Goal: Task Accomplishment & Management: Complete application form

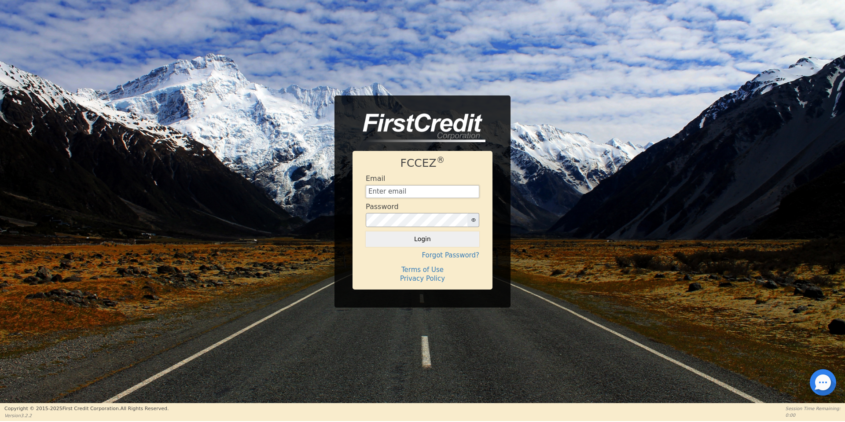
click at [428, 193] on input "text" at bounding box center [423, 191] width 114 height 13
type input "[EMAIL_ADDRESS][DOMAIN_NAME]"
click at [366, 232] on button "Login" at bounding box center [423, 239] width 114 height 15
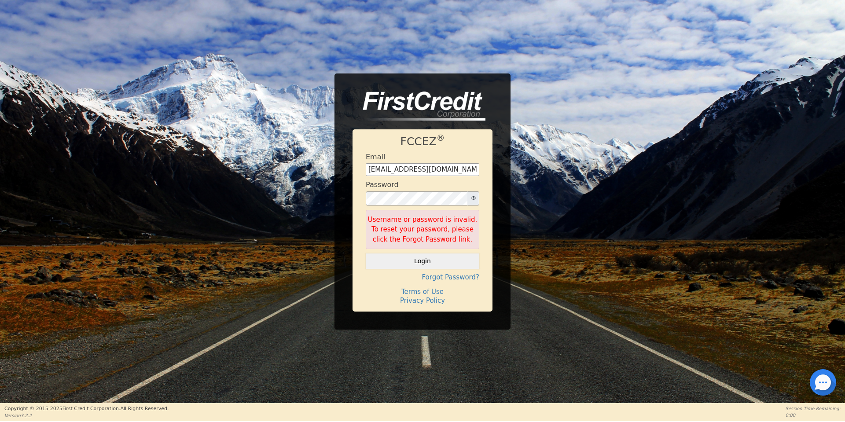
click at [475, 198] on icon "button" at bounding box center [473, 198] width 4 height 4
click at [307, 199] on div "FCCEZ ® Email [EMAIL_ADDRESS][DOMAIN_NAME] Password Username or password is inv…" at bounding box center [422, 202] width 845 height 256
click at [366, 254] on button "Login" at bounding box center [423, 261] width 114 height 15
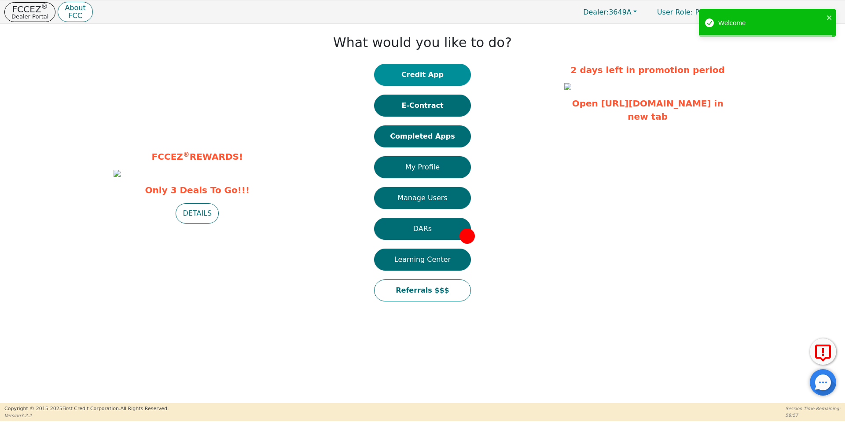
click at [432, 78] on button "Credit App" at bounding box center [422, 75] width 97 height 22
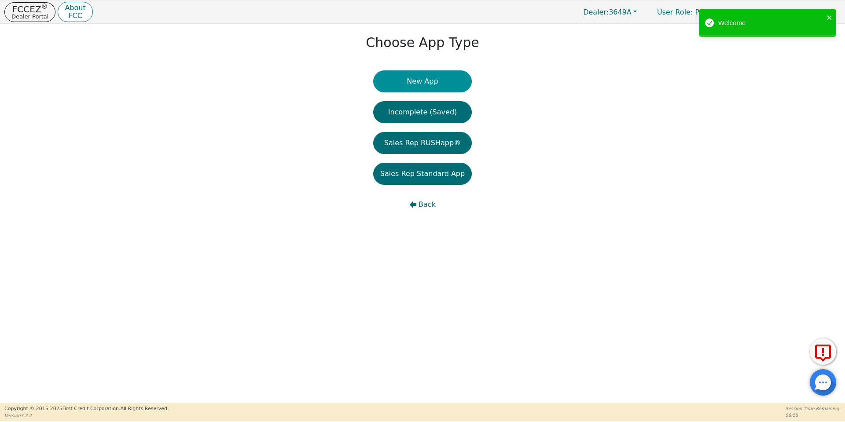
click at [425, 72] on button "New App" at bounding box center [422, 81] width 99 height 22
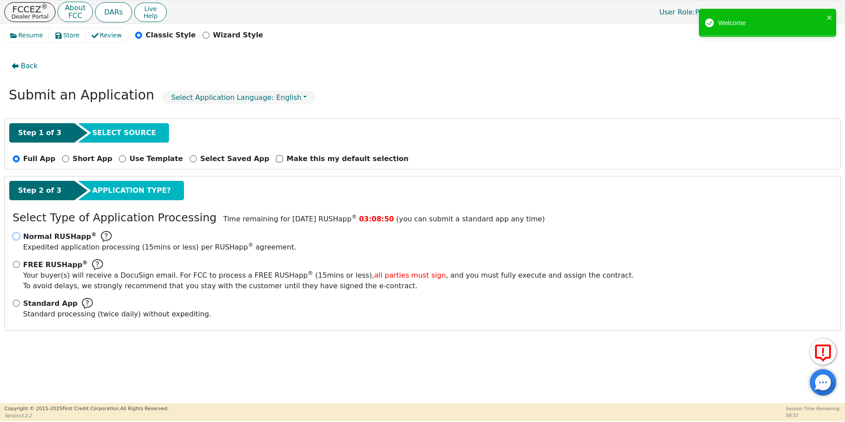
click at [18, 237] on input "Normal RUSHapp ® Expedited application processing ( 15 mins or less) per RUSHap…" at bounding box center [16, 236] width 7 height 7
radio input "true"
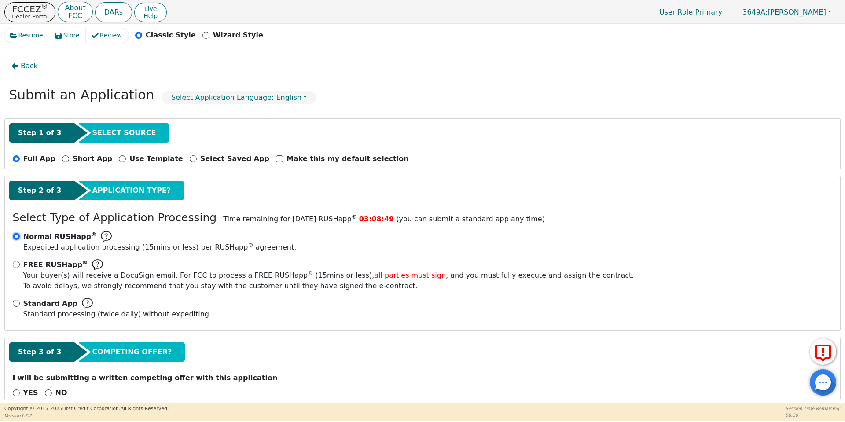
scroll to position [18, 0]
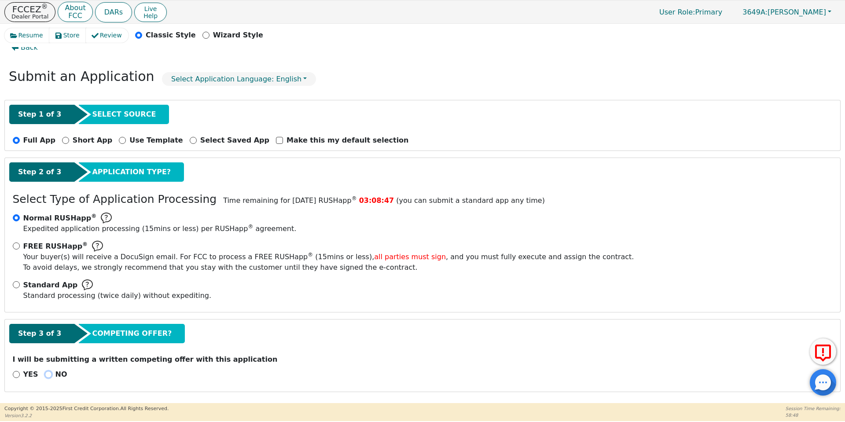
click at [46, 376] on input "NO" at bounding box center [48, 374] width 7 height 7
radio input "true"
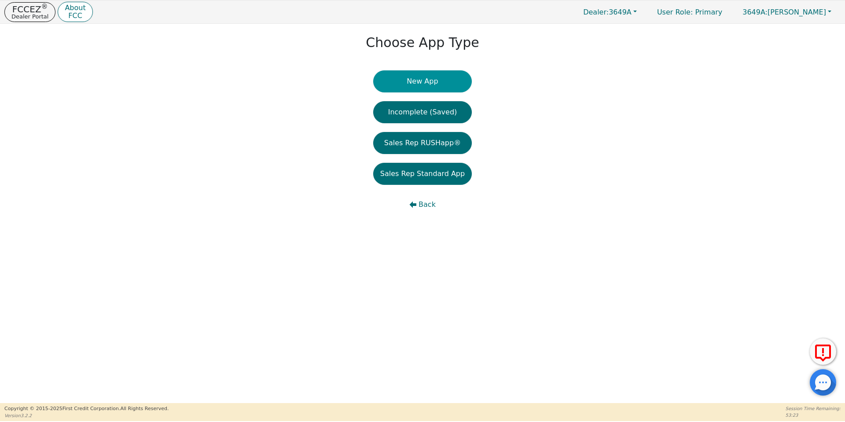
click at [430, 85] on button "New App" at bounding box center [422, 81] width 99 height 22
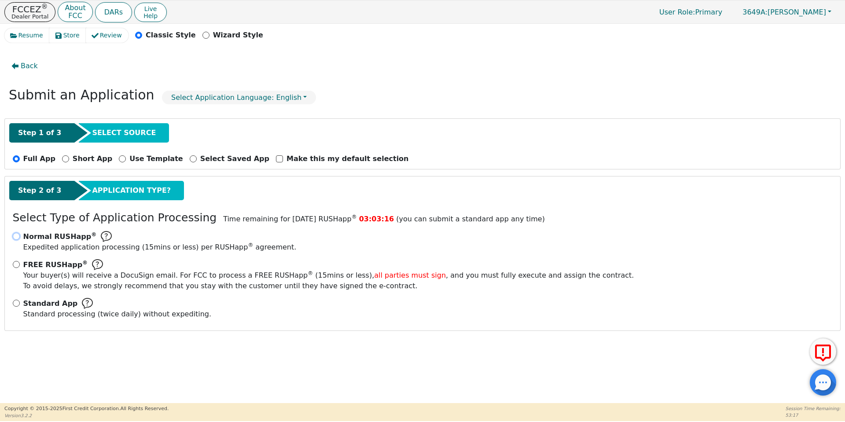
click at [17, 238] on input "Normal RUSHapp ® Expedited application processing ( 15 mins or less) per RUSHap…" at bounding box center [16, 236] width 7 height 7
radio input "true"
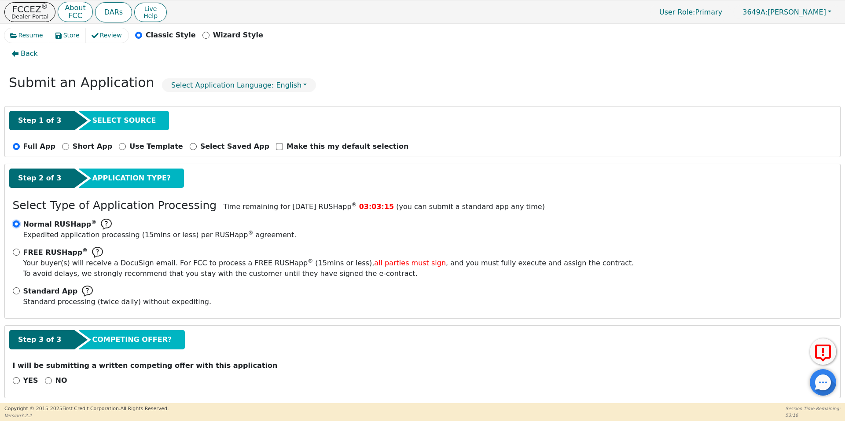
scroll to position [18, 0]
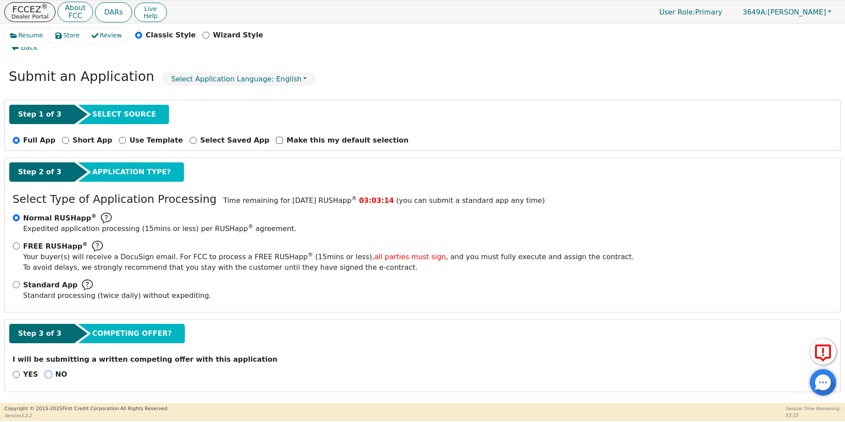
click at [45, 375] on input "NO" at bounding box center [48, 374] width 7 height 7
radio input "true"
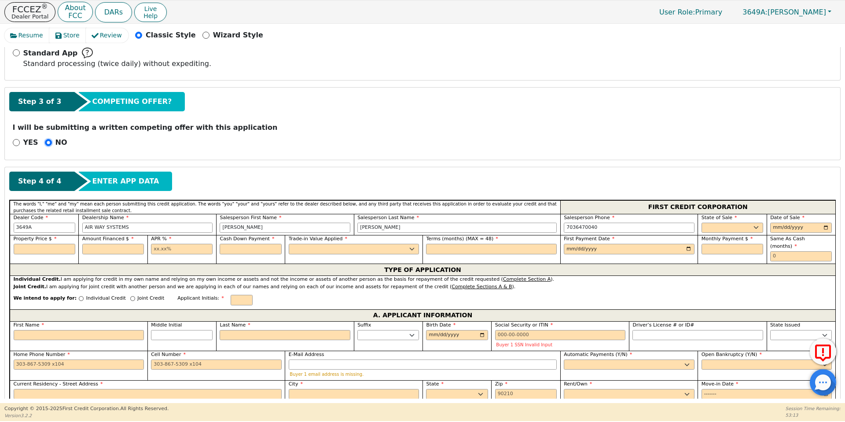
scroll to position [283, 0]
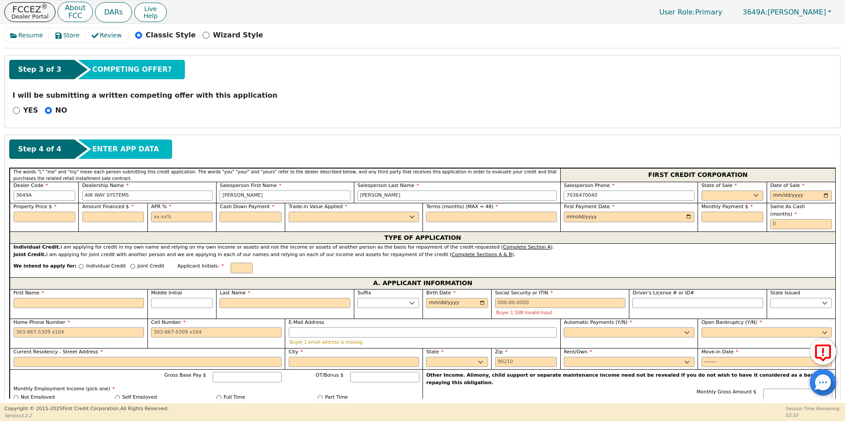
drag, startPoint x: 255, startPoint y: 194, endPoint x: 198, endPoint y: 193, distance: 57.2
click at [198, 193] on div "Dealer Code 3649A Dealership Name AIR WAY SYSTEMS Salesperson First Name [PERSO…" at bounding box center [423, 193] width 826 height 22
type input "s"
type input "[PERSON_NAME]"
type input "N"
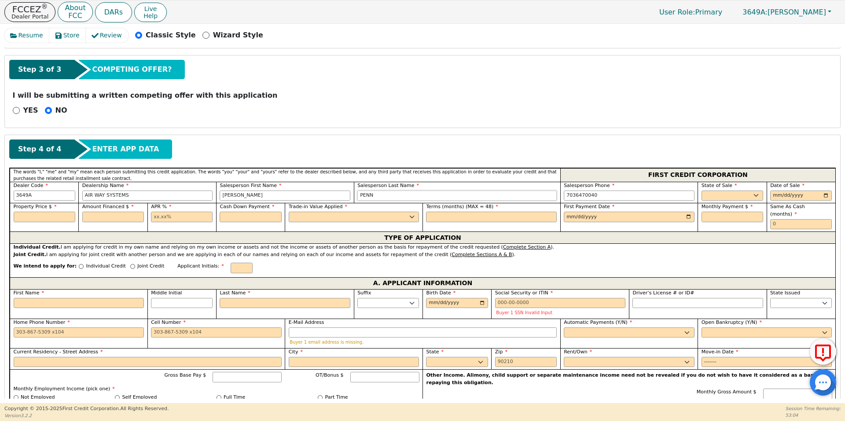
type input "PENN"
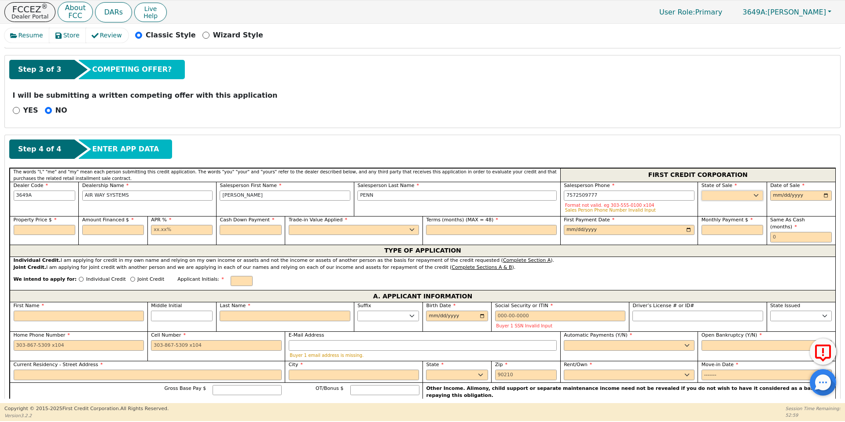
type input "[PHONE_NUMBER]"
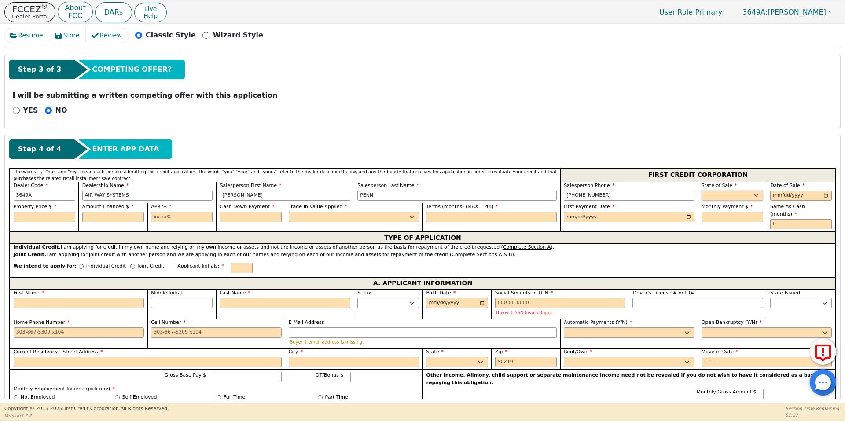
select select "VA"
type input "[DATE]"
type input "4709.57"
click at [128, 215] on input "text" at bounding box center [113, 217] width 62 height 11
type input "4409.57"
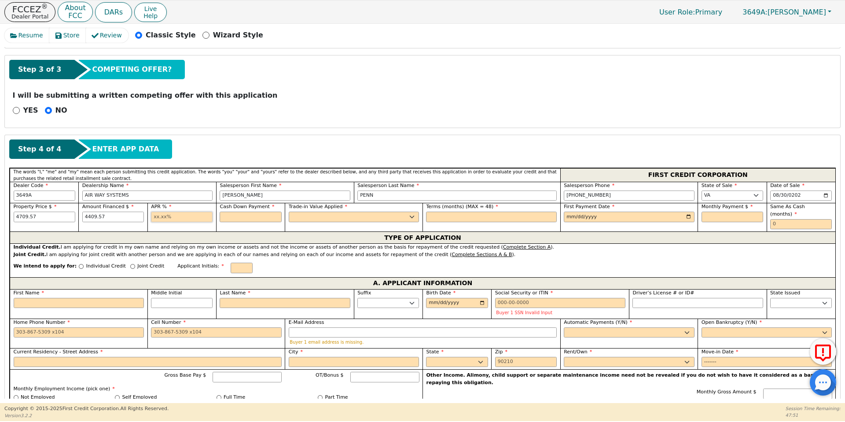
click at [185, 218] on input "text" at bounding box center [182, 217] width 62 height 11
type input "23.99"
click at [234, 216] on input "text" at bounding box center [251, 217] width 62 height 11
type input "300.00"
click at [316, 215] on select "Yes No" at bounding box center [354, 217] width 131 height 11
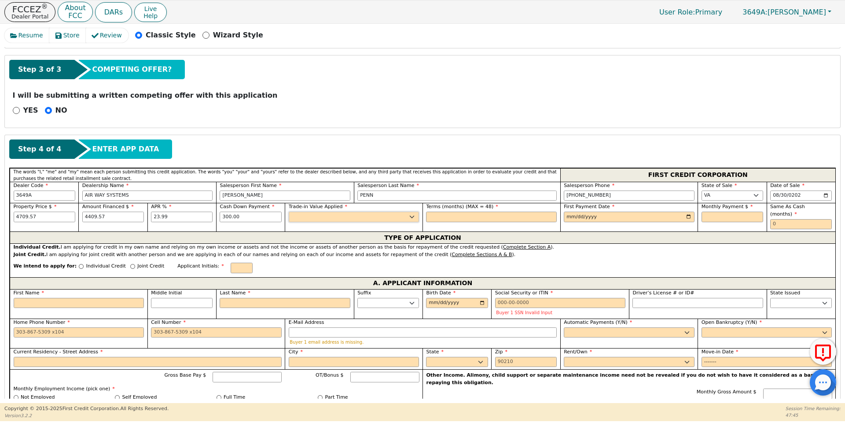
select select "y"
click at [289, 212] on select "Yes No" at bounding box center [354, 217] width 131 height 11
click at [448, 217] on input "text" at bounding box center [491, 217] width 131 height 11
type input "48"
click at [586, 217] on input "date" at bounding box center [629, 217] width 131 height 11
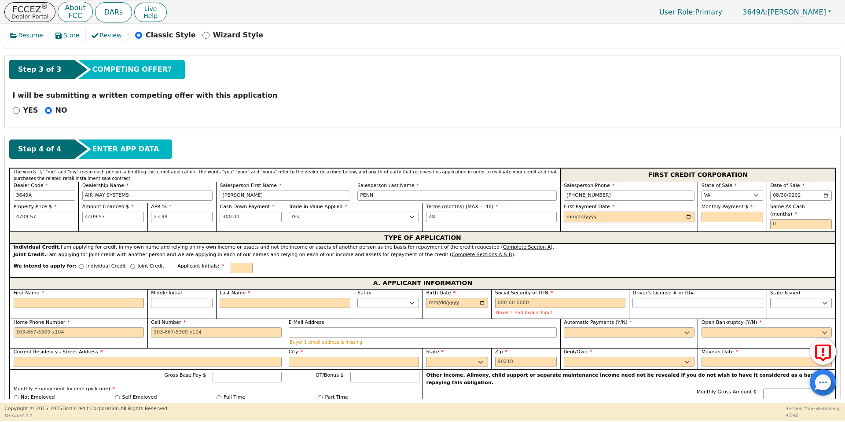
click at [687, 216] on input "date" at bounding box center [629, 217] width 131 height 11
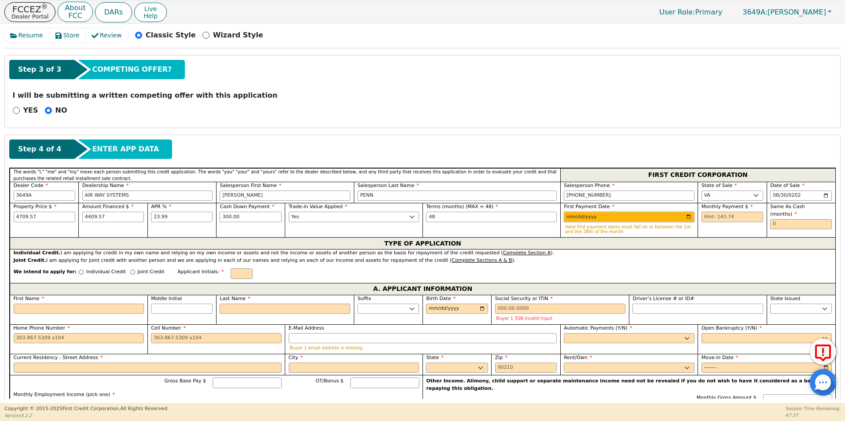
type input "[DATE]"
drag, startPoint x: 716, startPoint y: 217, endPoint x: 741, endPoint y: 216, distance: 25.1
click at [716, 217] on input "text" at bounding box center [733, 217] width 62 height 11
type input "143.74"
click at [790, 219] on input "text" at bounding box center [801, 224] width 62 height 11
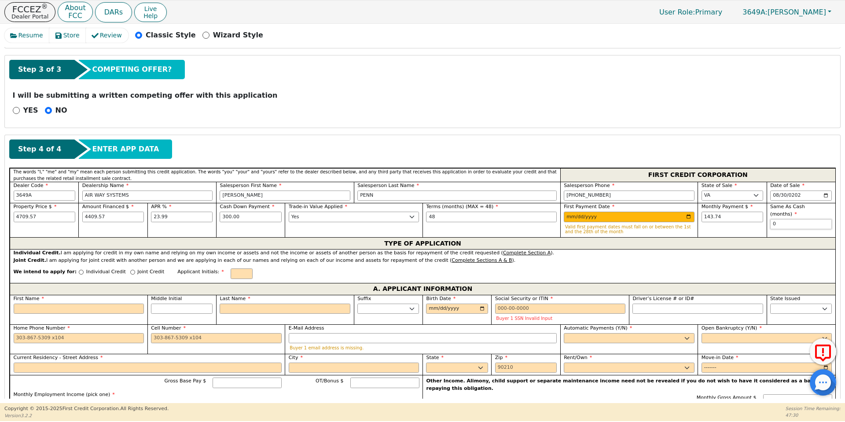
type input "0"
click at [79, 275] on div "Individual Credit" at bounding box center [102, 274] width 47 height 12
click at [79, 272] on input "Individual Credit" at bounding box center [81, 272] width 5 height 5
radio input "true"
click at [231, 270] on input "text" at bounding box center [242, 273] width 22 height 11
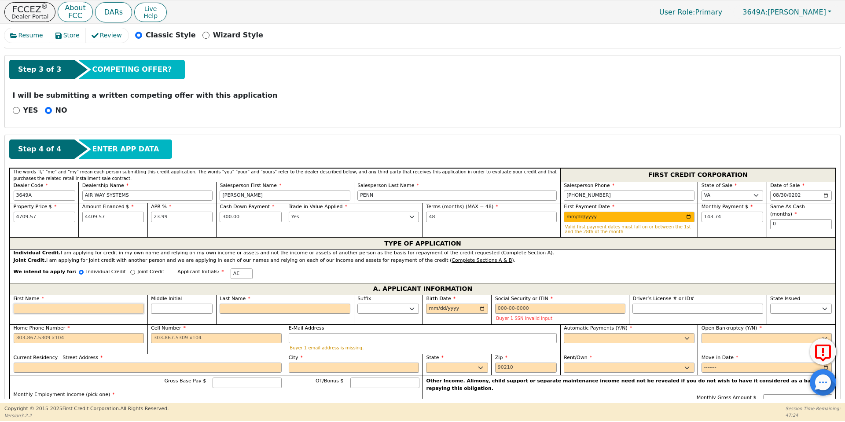
click at [39, 311] on input "First Name" at bounding box center [79, 309] width 131 height 11
type input "A"
type input "AP"
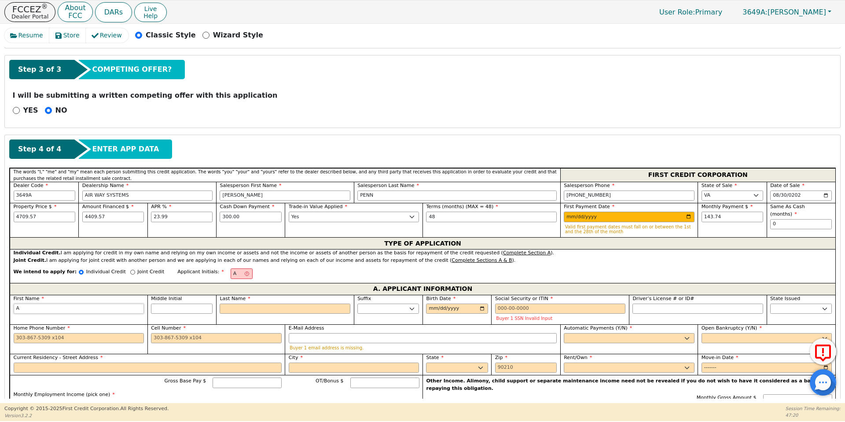
type input "AP"
type input "APR"
type input "APRI"
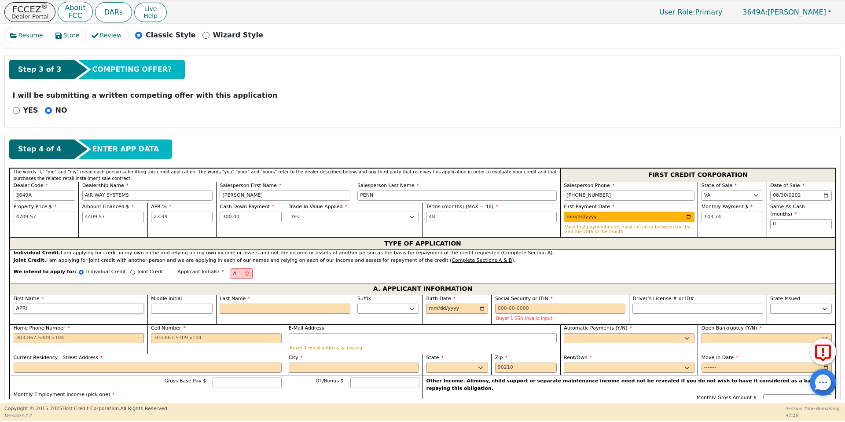
type input "APRIL"
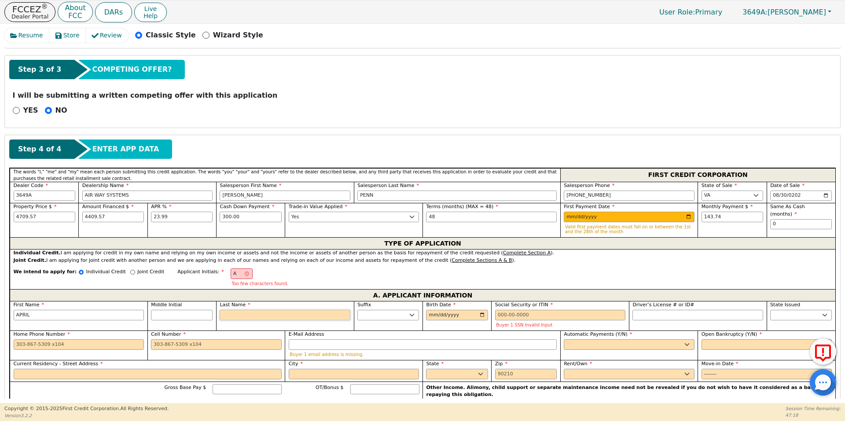
type input "AE"
type input "E"
type input "APRIL E"
type input "ED"
type input "APRIL ED"
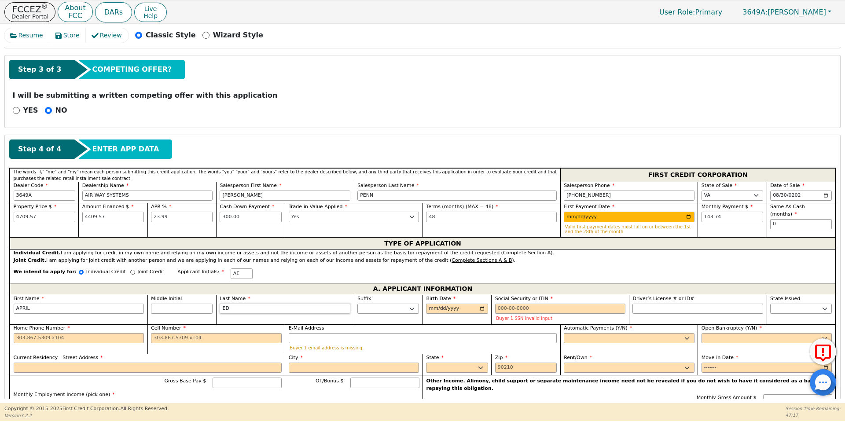
type input "[PERSON_NAME]"
type input "APRIL [PERSON_NAME]"
type input "EDWA"
type input "APRIL EDWA"
type input "EDWAR"
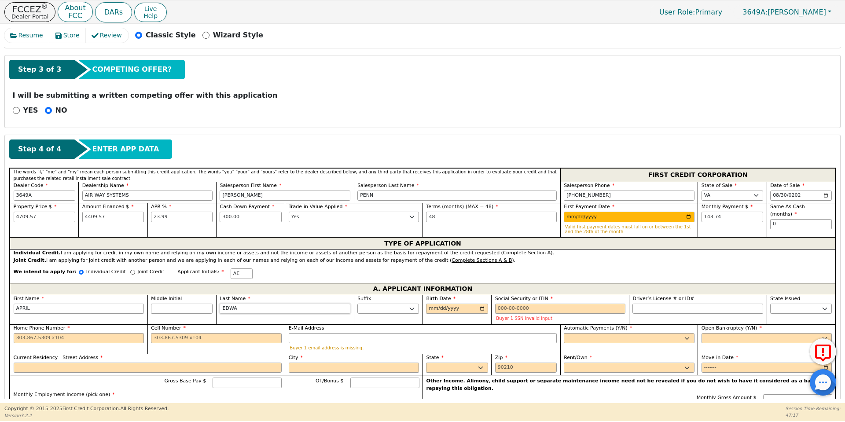
type input "APRIL EDWAR"
type input "[PERSON_NAME]"
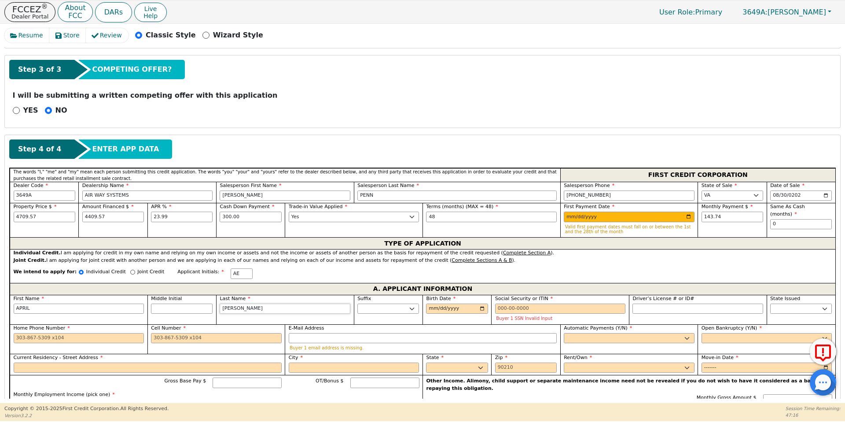
type input "[PERSON_NAME]"
type input "[DATE]"
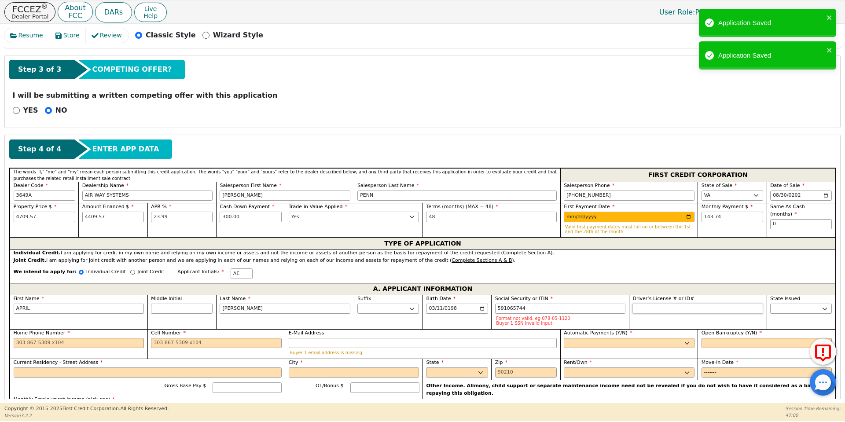
type input "***-**-5744"
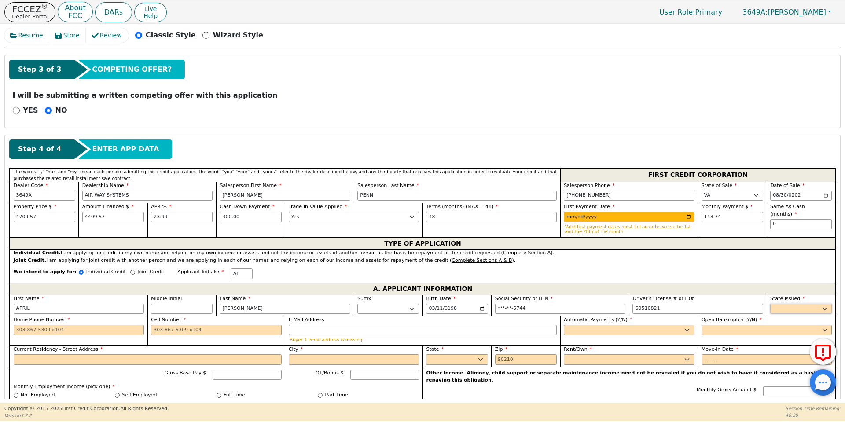
type input "********"
select select "VA"
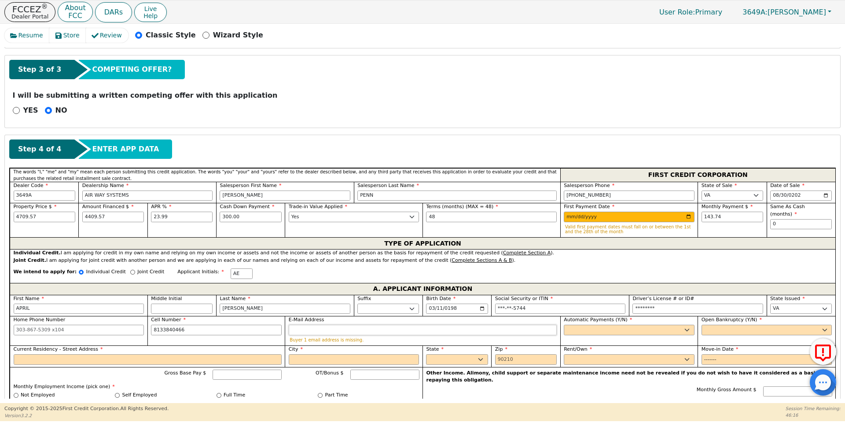
type input "[PHONE_NUMBER]"
type input "[EMAIL_ADDRESS][DOMAIN_NAME]"
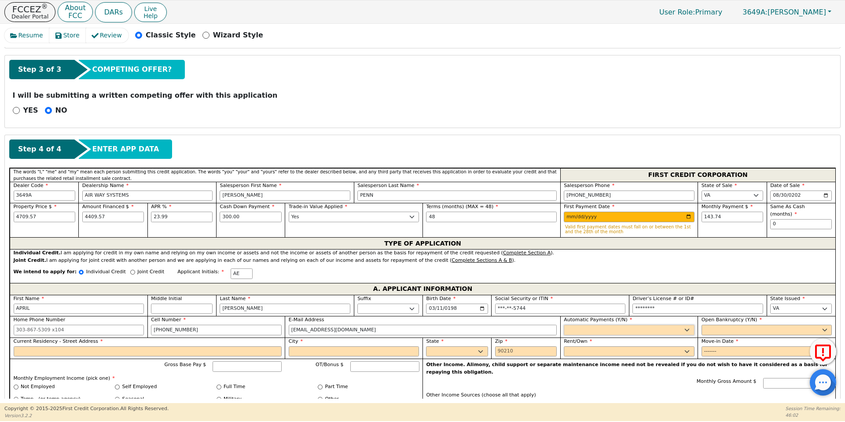
click at [576, 331] on select "Yes No" at bounding box center [629, 330] width 131 height 11
select select "y"
click at [564, 325] on select "Yes No" at bounding box center [629, 330] width 131 height 11
type input "[PERSON_NAME]"
click at [713, 330] on select "Yes No" at bounding box center [767, 330] width 131 height 11
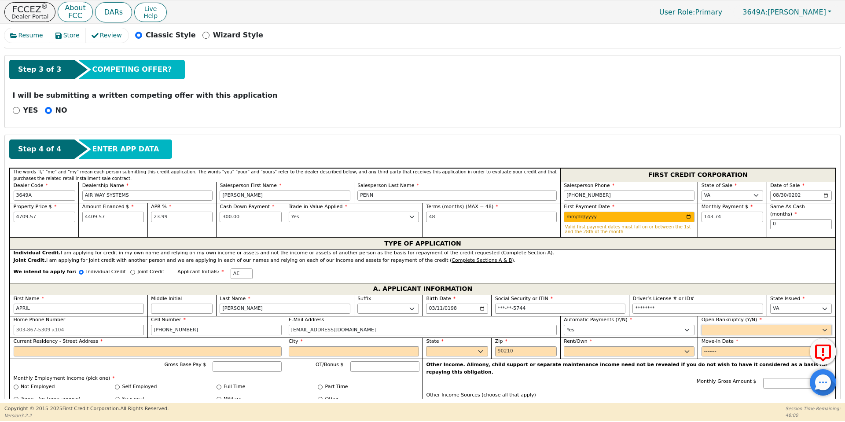
select select "n"
click at [702, 325] on select "Yes No" at bounding box center [767, 330] width 131 height 11
click at [54, 350] on input "Current Residency - Street Address" at bounding box center [148, 351] width 268 height 11
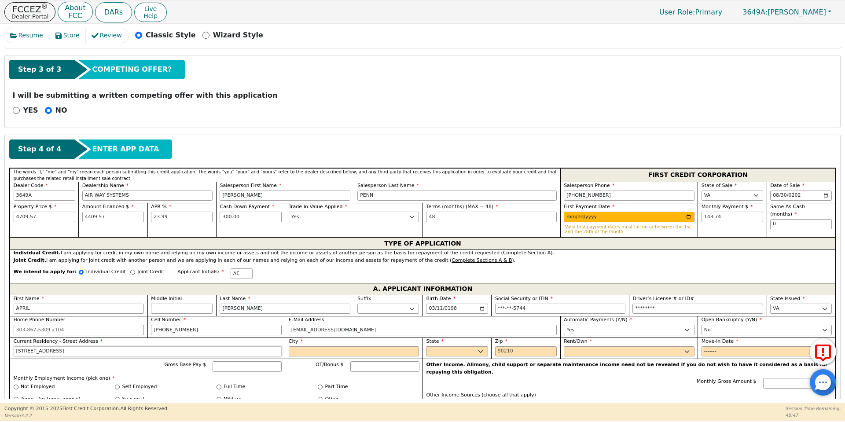
type input "[STREET_ADDRESS]"
type input "[GEOGRAPHIC_DATA]"
select select "VA"
type input "23502"
select select "Own"
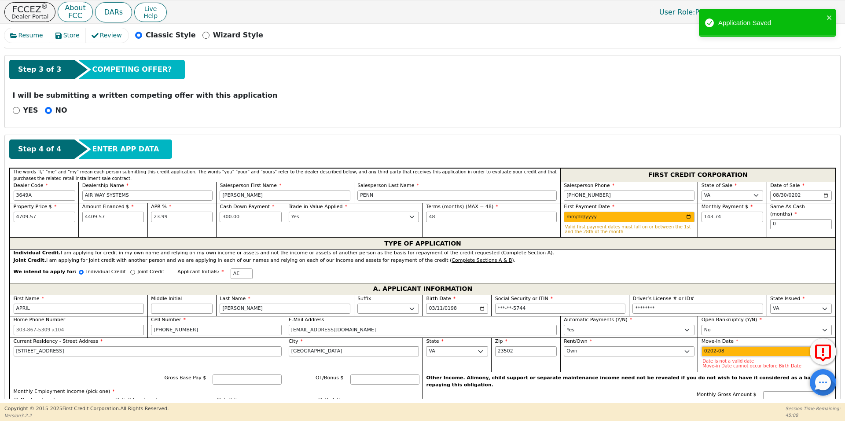
type input "2022-08"
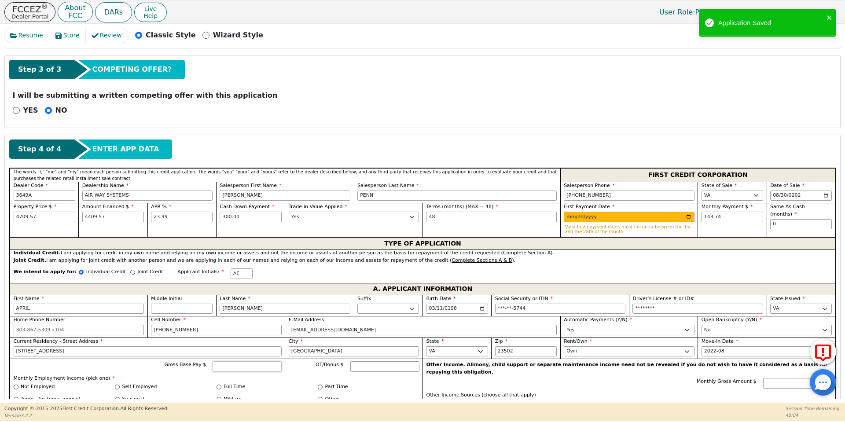
click at [240, 366] on input "Gross Base Pay $" at bounding box center [247, 366] width 69 height 11
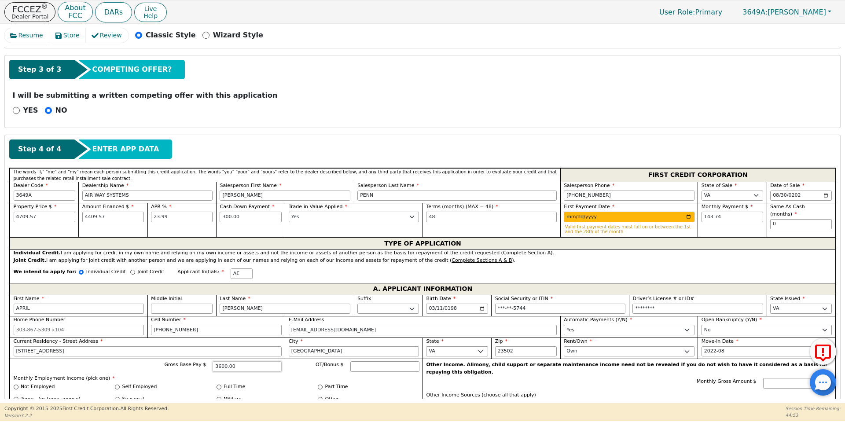
type input "3600.00"
click at [219, 389] on input "Full Time" at bounding box center [219, 387] width 5 height 5
radio input "true"
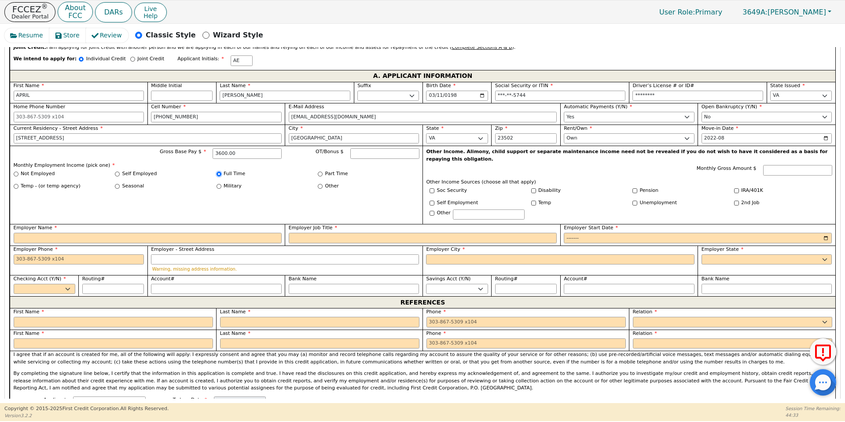
scroll to position [503, 0]
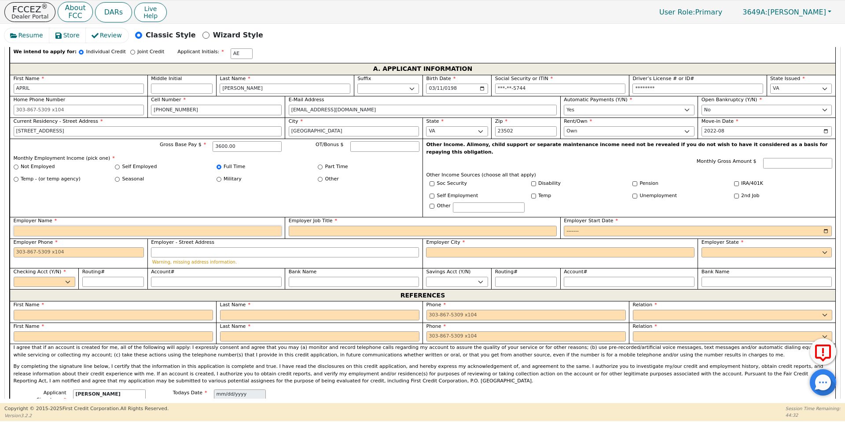
click at [48, 226] on input "Employer Name" at bounding box center [148, 231] width 268 height 11
type input "s"
type input "SENTARA"
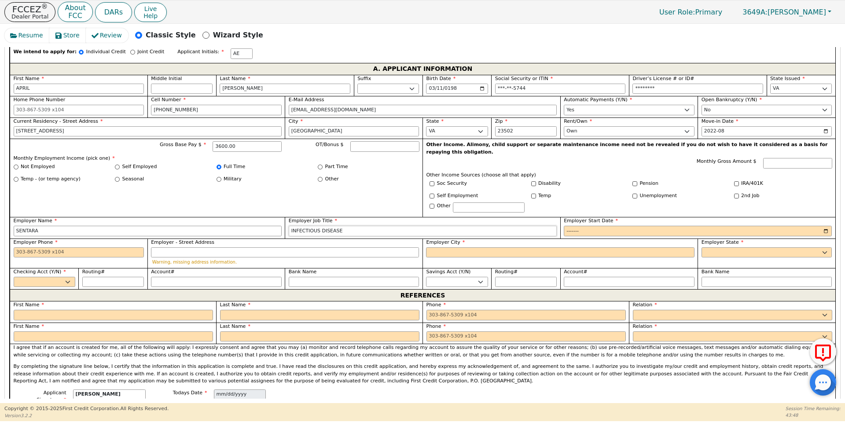
type input "INFECTIOUS DISEASE"
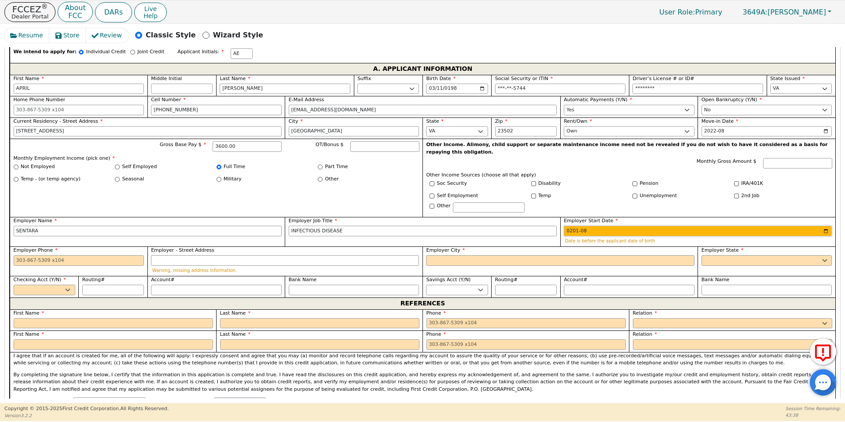
type input "2019-08"
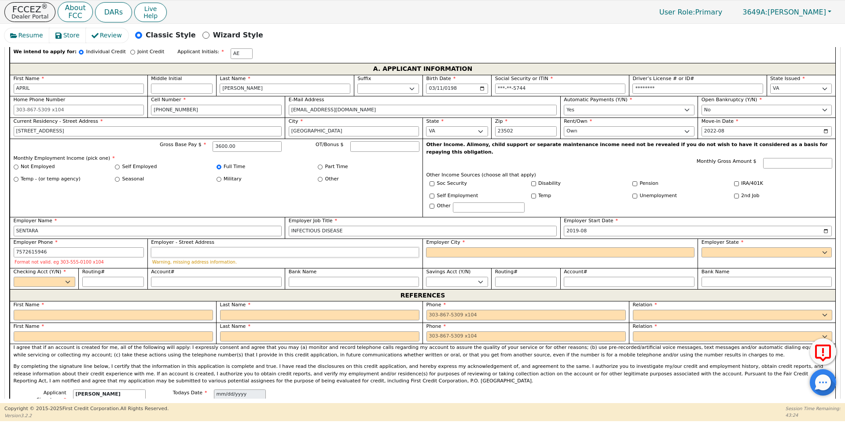
type input "[PHONE_NUMBER]"
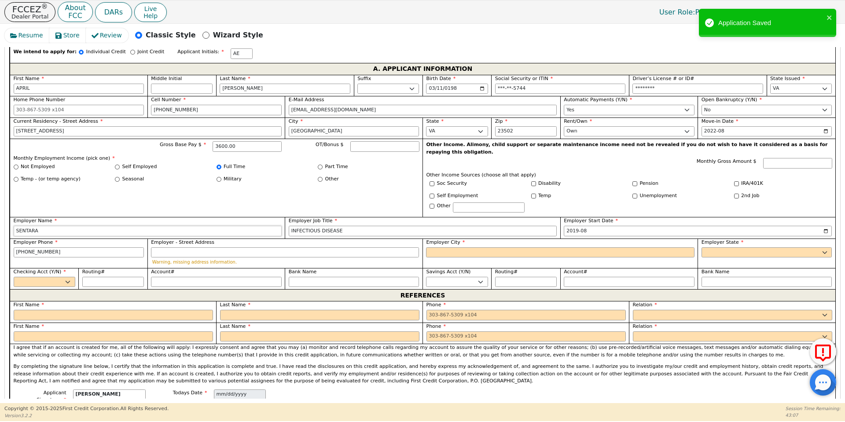
click at [48, 226] on input "SENTARA" at bounding box center [148, 231] width 268 height 11
type input "[GEOGRAPHIC_DATA]"
click at [276, 247] on input "Employer - Street Address" at bounding box center [285, 252] width 268 height 11
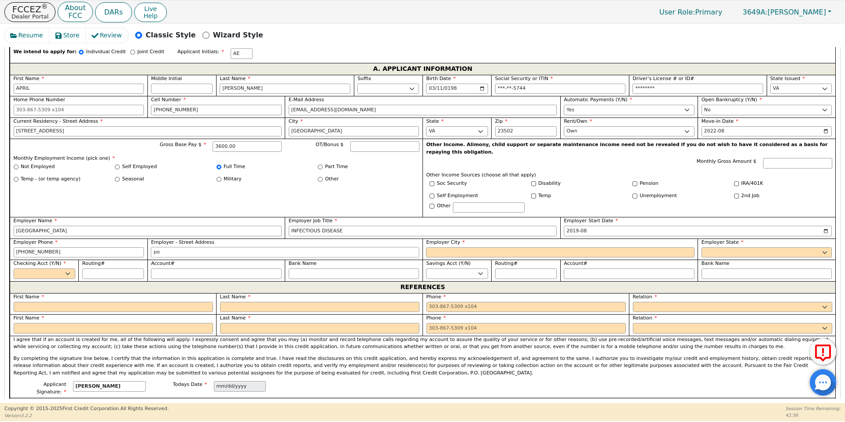
type input "p"
type input "PO BOX 2200"
type input "[GEOGRAPHIC_DATA]"
select select "VA"
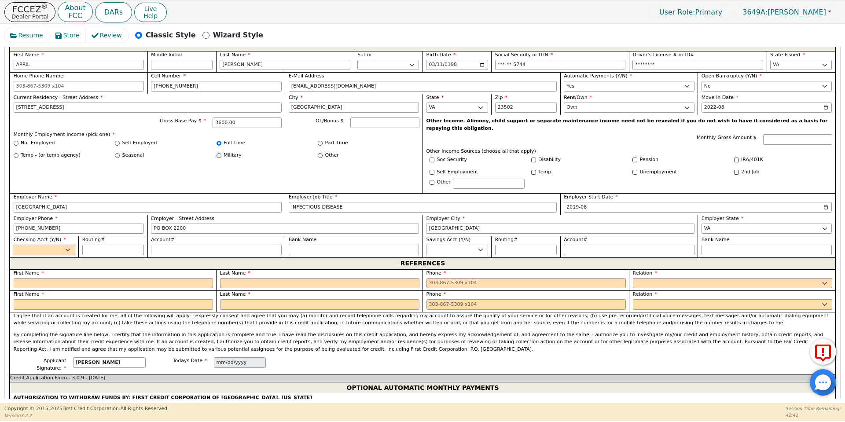
scroll to position [547, 0]
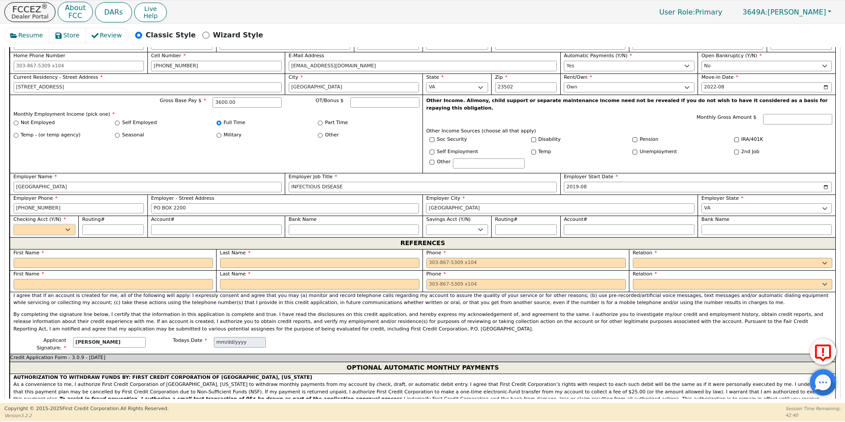
click at [68, 224] on select "Yes No" at bounding box center [45, 229] width 62 height 11
select select "y"
click at [14, 224] on select "Yes No" at bounding box center [45, 229] width 62 height 11
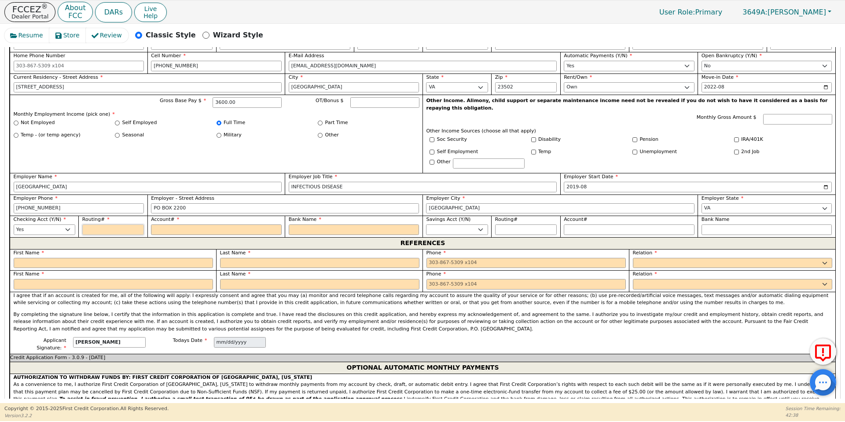
click at [91, 224] on input "Routing#" at bounding box center [113, 229] width 62 height 11
type input "0"
type input "*"
type input "03"
type input "**"
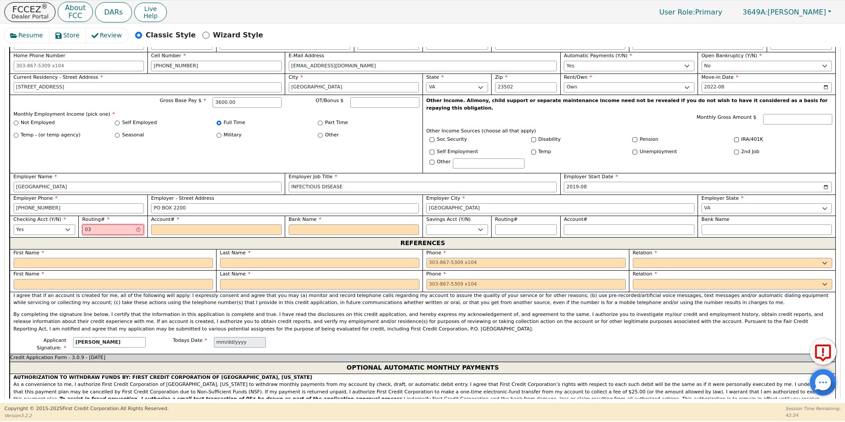
type input "031"
type input "***"
type input "0311"
type input "****"
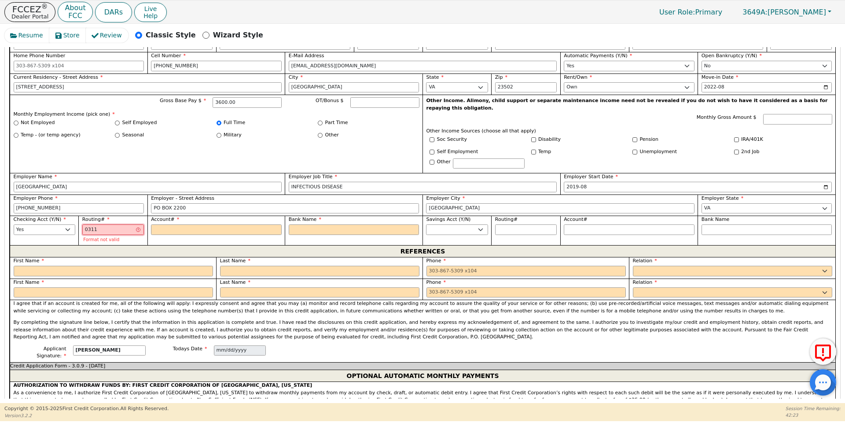
type input "03110"
type input "*****"
type input "031101"
type input "******"
type input "0311012"
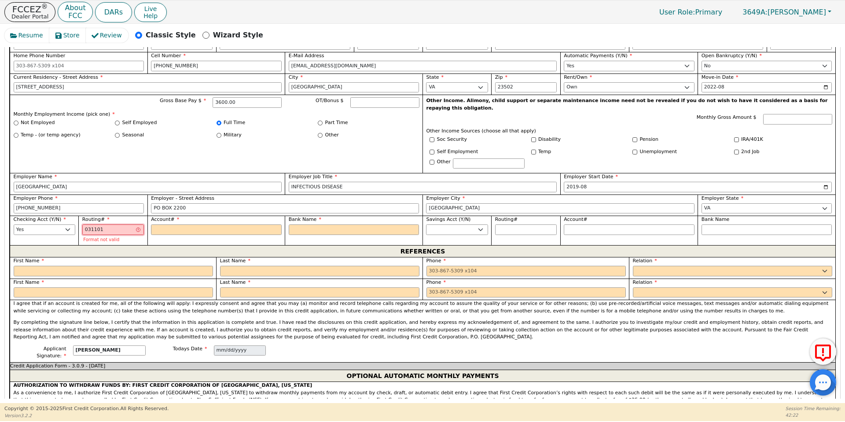
type input "*******"
type input "03110127"
type input "********"
type input "031101279"
type input "*********"
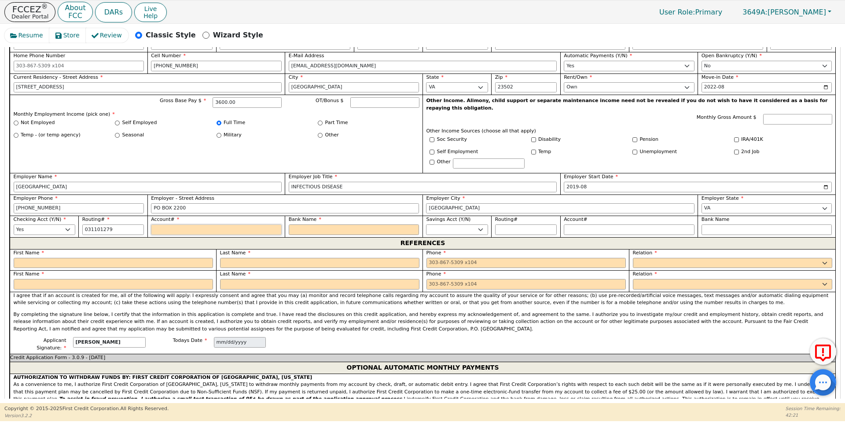
type input "*********"
type input "1"
type input "*"
type input "15"
type input "**"
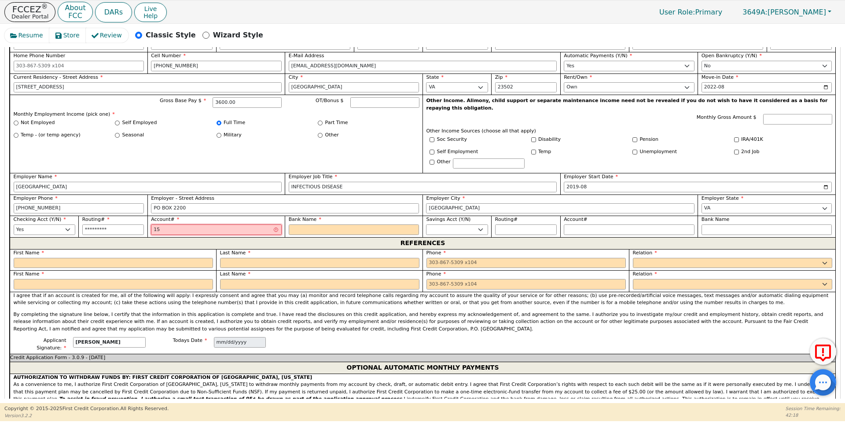
type input "156"
type input "***"
type input "1561"
type input "****"
type input "15612"
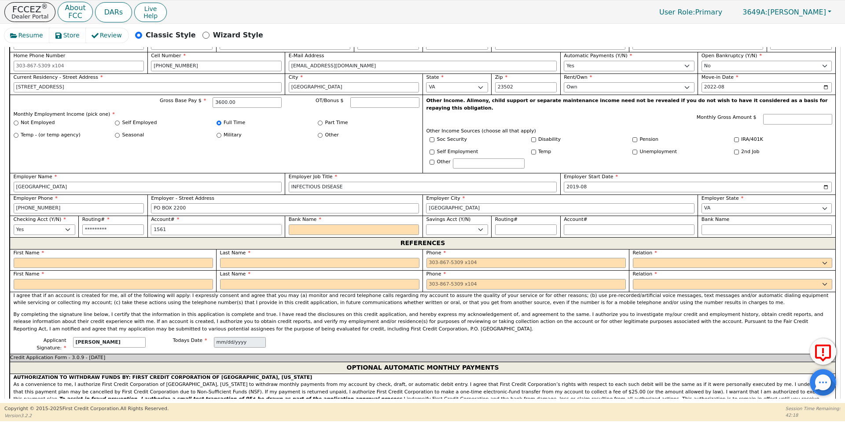
type input "*****"
type input "156124"
type input "******"
type input "1561246"
type input "*******"
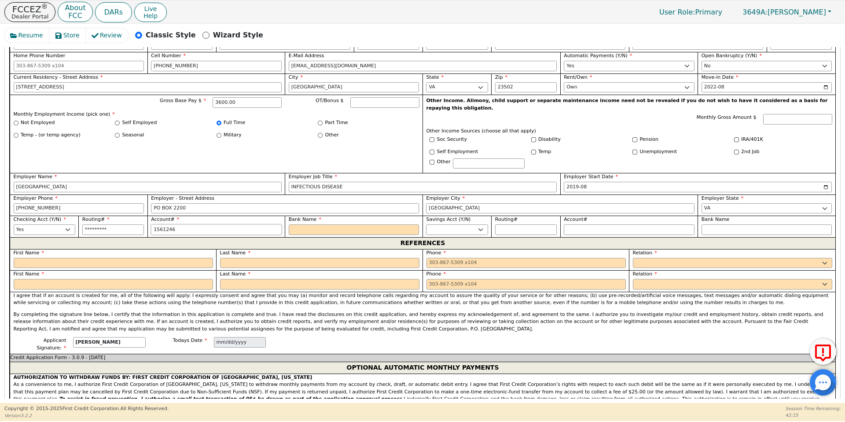
type input "15612464"
type input "********"
type input "156124647"
type input "*********"
type input "1561246473"
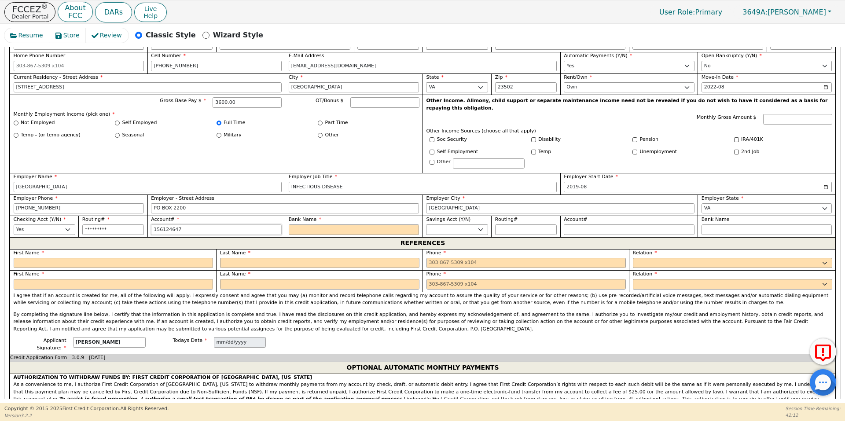
type input "**********"
type input "15612464732"
type input "**********"
type input "156124647322"
type input "**********"
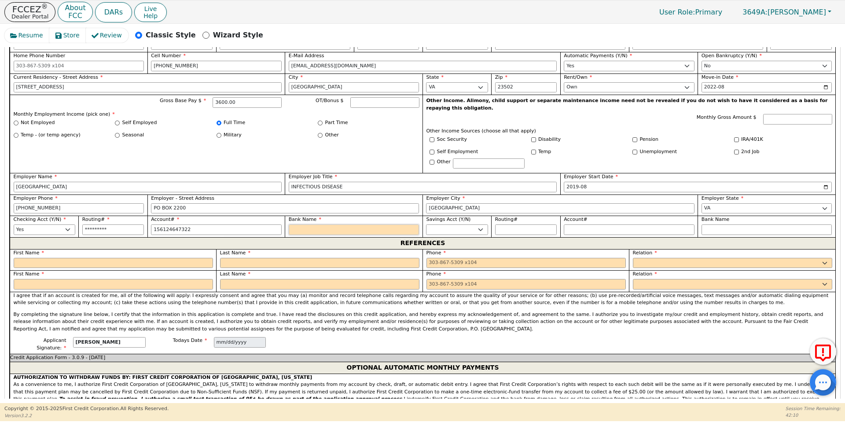
type input "**********"
type input "c"
type input "cH"
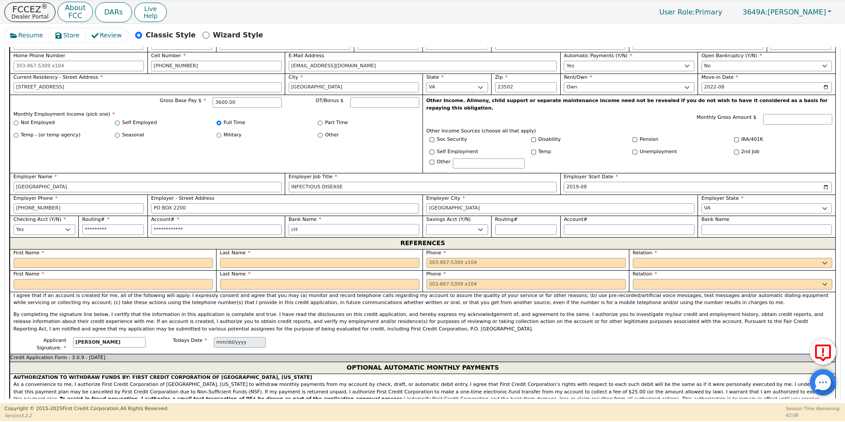
type input "cHI"
type input "cHIM"
type input "cHIME"
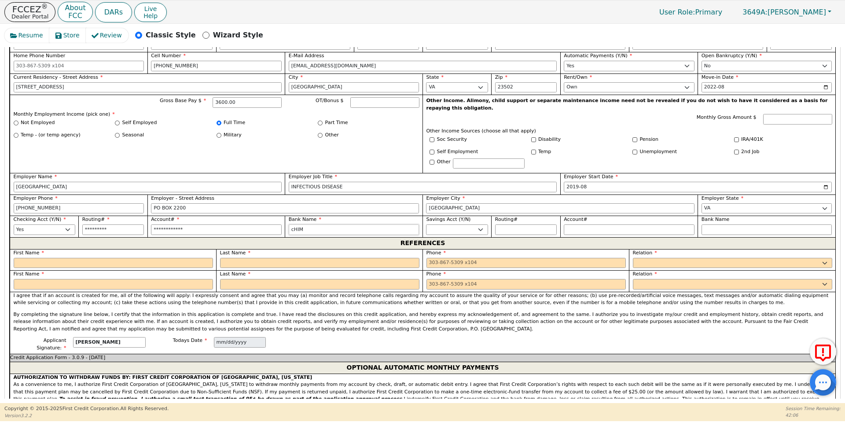
type input "cHIME"
type input "cHIM"
type input "cHI"
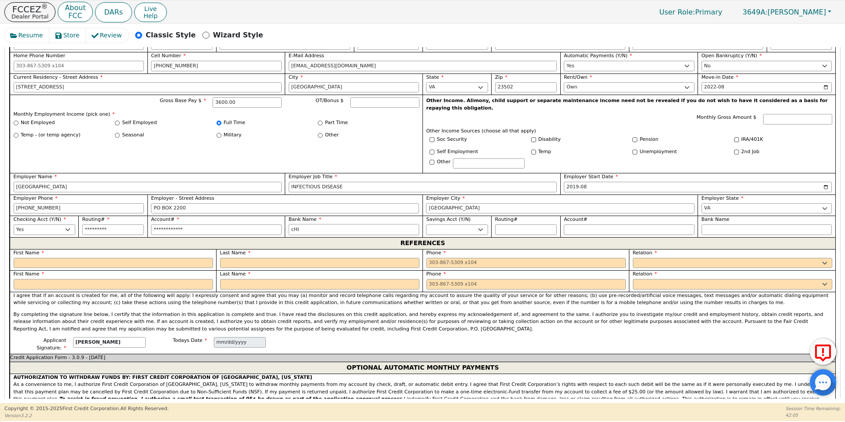
type input "cH"
type input "c"
type input "C"
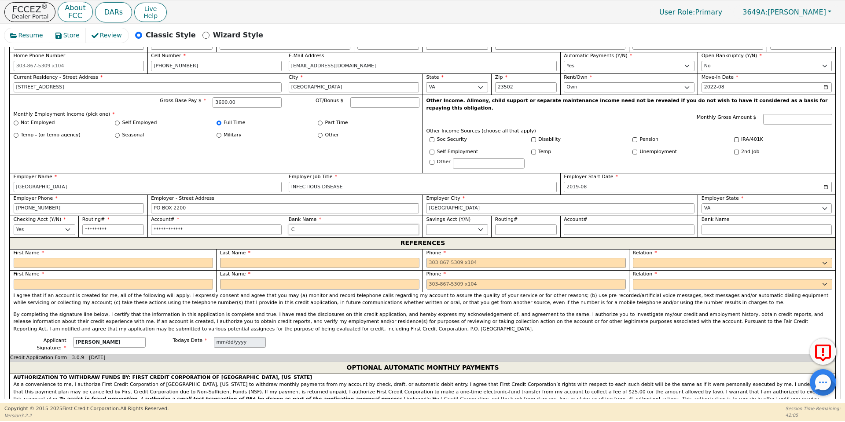
type input "C"
type input "CH"
type input "CHI"
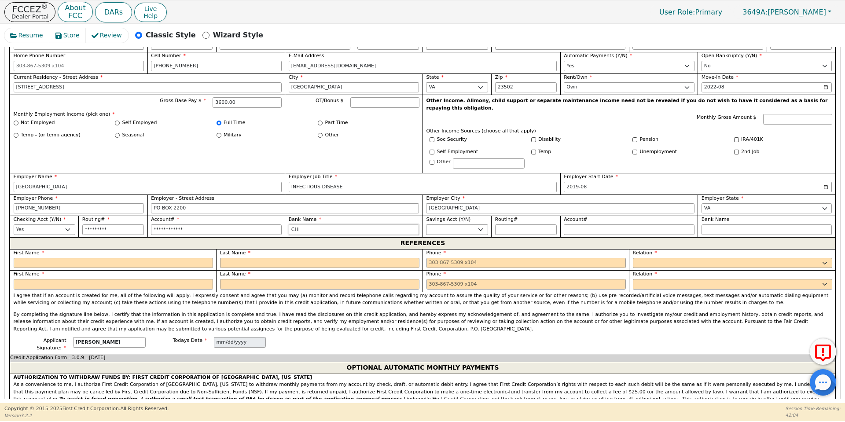
type input "CHIM"
type input "CHIME"
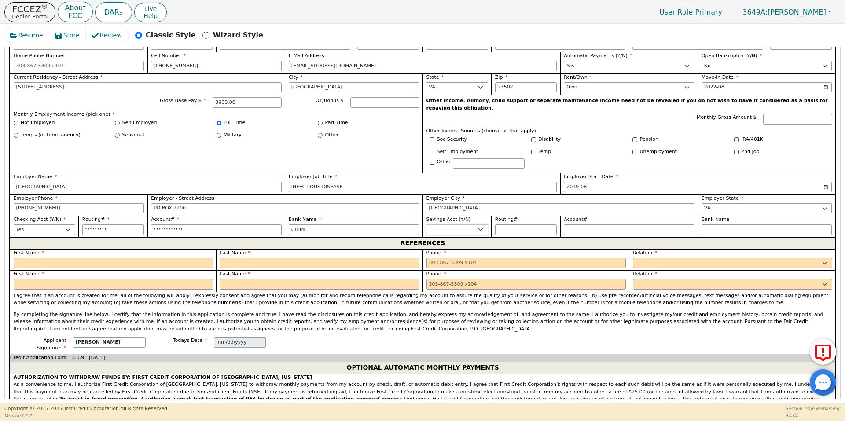
select select "n"
type input "CRYSTAL"
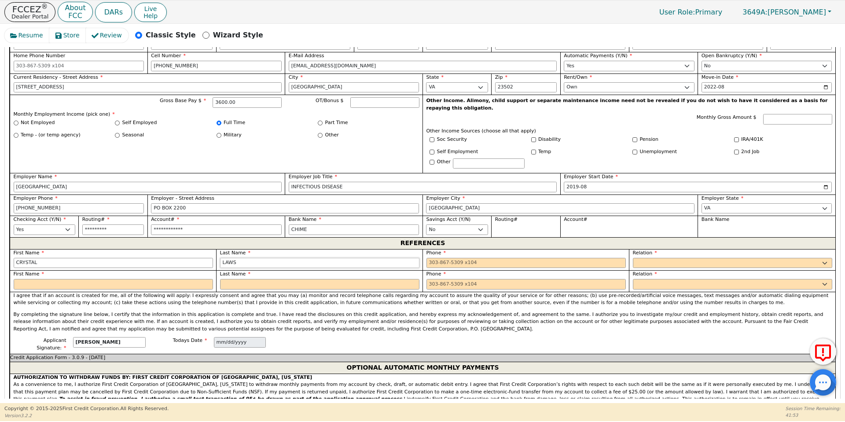
type input "LAWS"
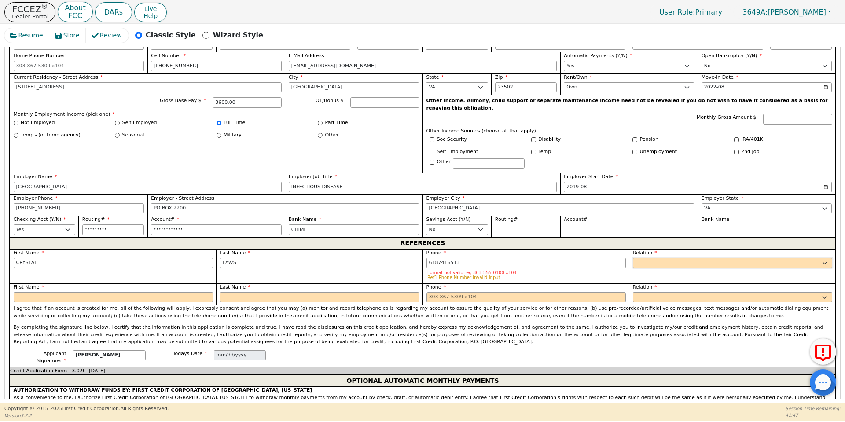
type input "[PHONE_NUMBER]"
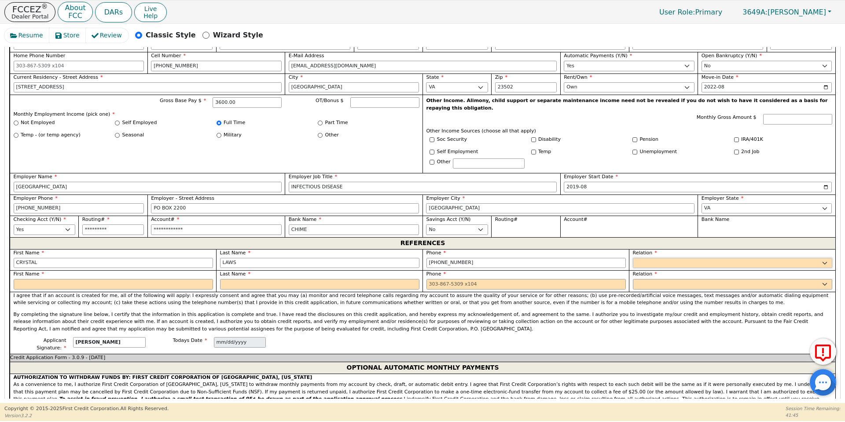
select select "SISTER"
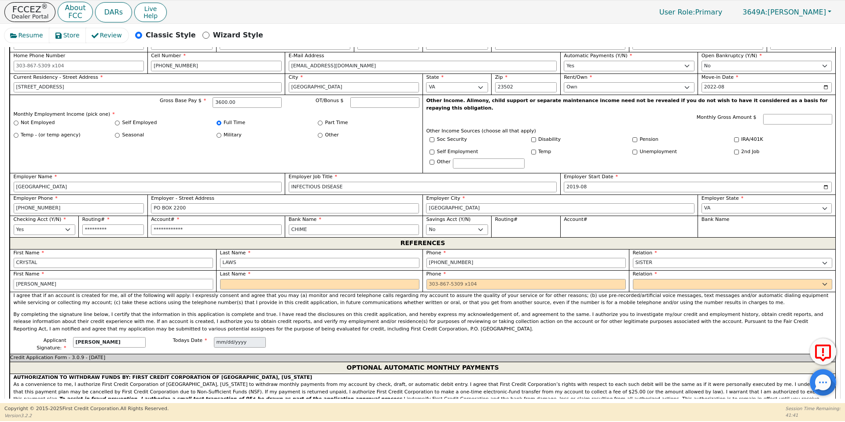
type input "[PERSON_NAME]"
type input "LAWS"
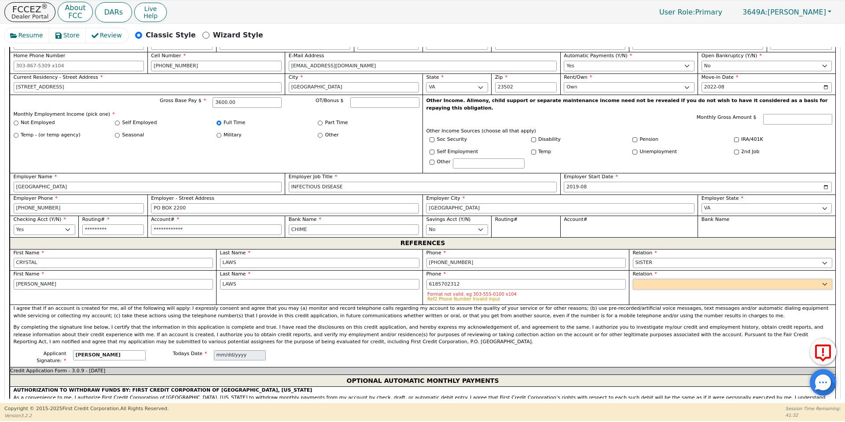
type input "[PHONE_NUMBER]"
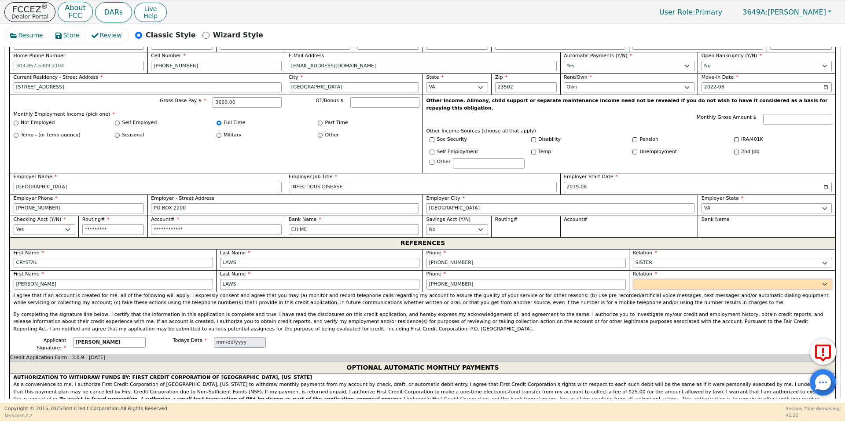
select select "BROTHER"
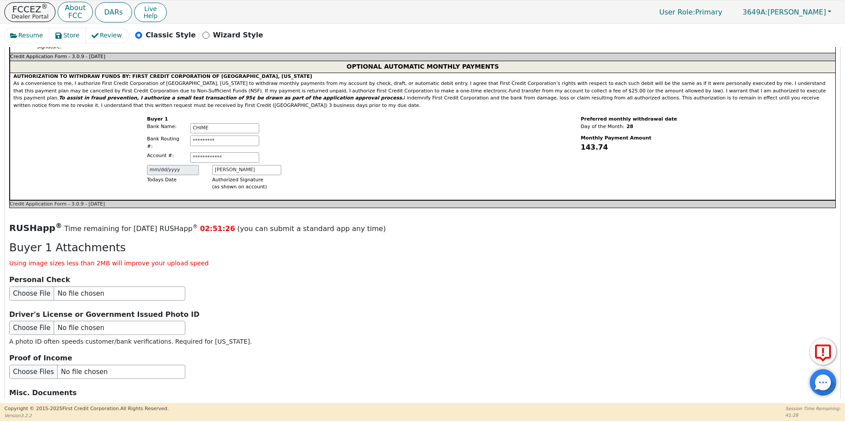
scroll to position [855, 0]
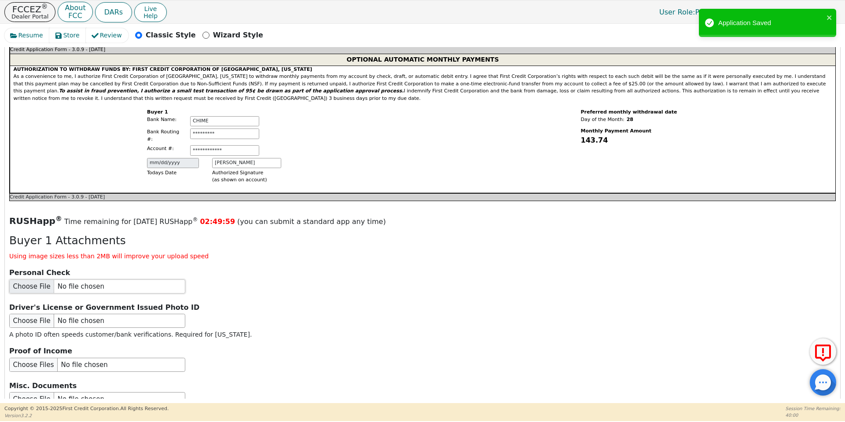
click at [37, 279] on input "file" at bounding box center [97, 286] width 176 height 14
type input "C:\fakepath\A [PERSON_NAME] Bank Statement.pdf"
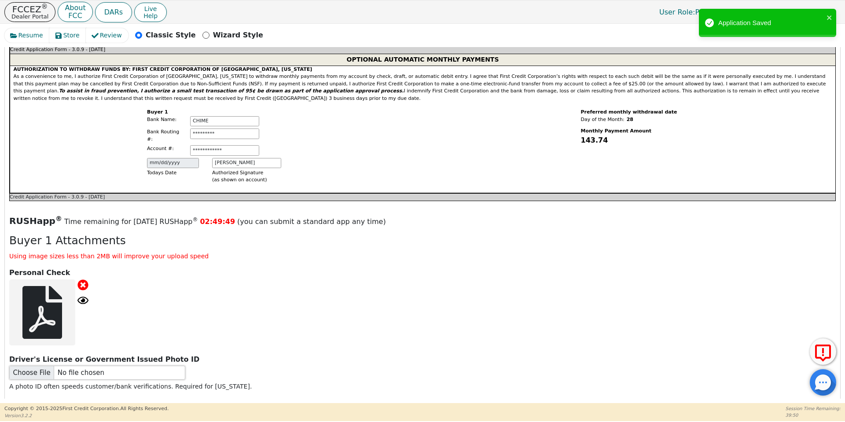
click at [29, 366] on input "file" at bounding box center [97, 373] width 176 height 14
type input "C:\fakepath\IMG_0640.jpeg"
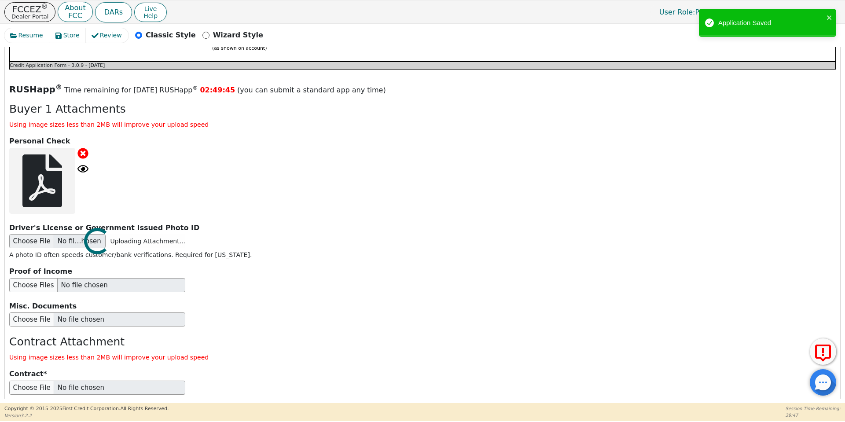
scroll to position [987, 0]
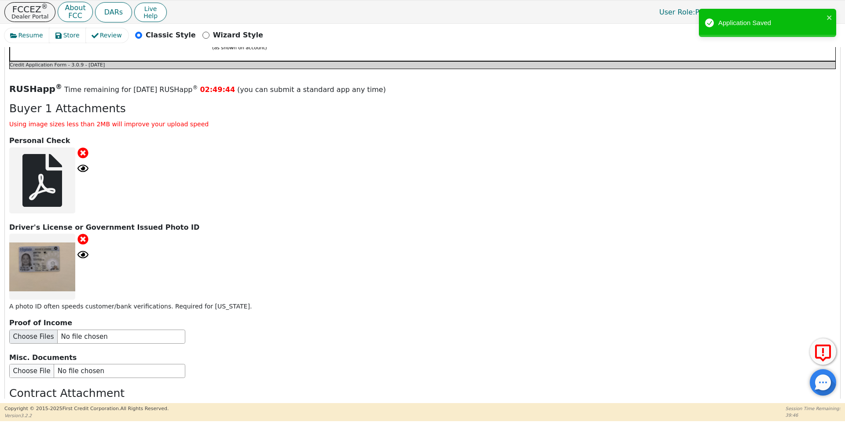
click at [39, 268] on div at bounding box center [42, 267] width 66 height 66
click at [33, 330] on input "file" at bounding box center [97, 337] width 176 height 14
type input "C:\fakepath\A [PERSON_NAME] Paystub.pdf"
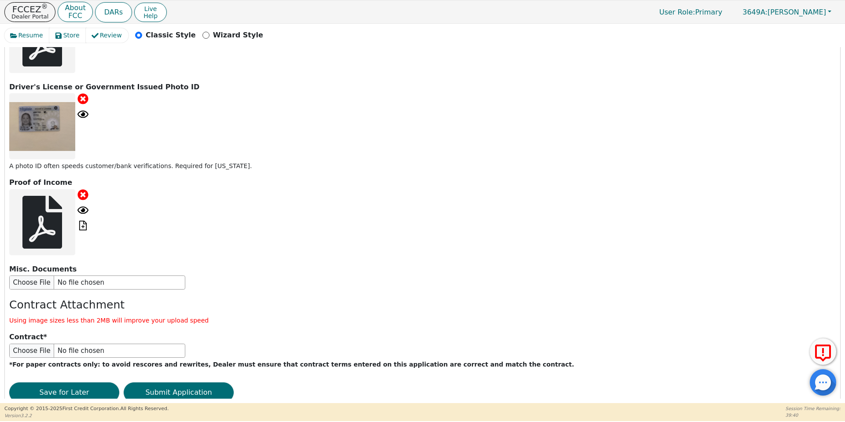
scroll to position [1140, 0]
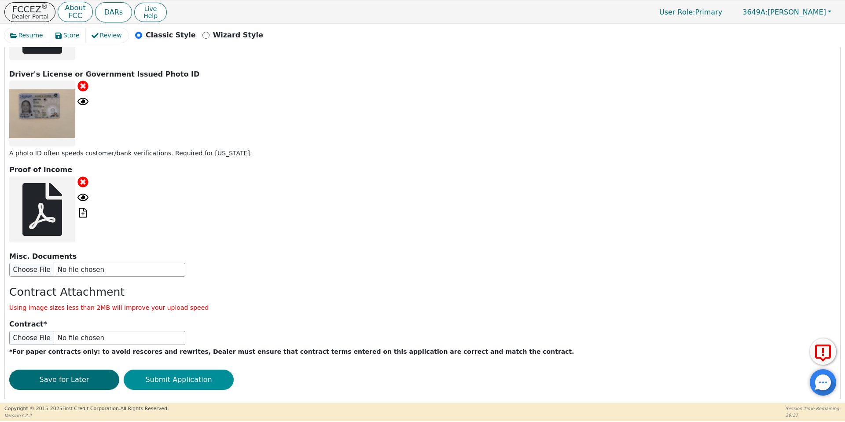
click at [157, 370] on button "Submit Application" at bounding box center [179, 380] width 110 height 20
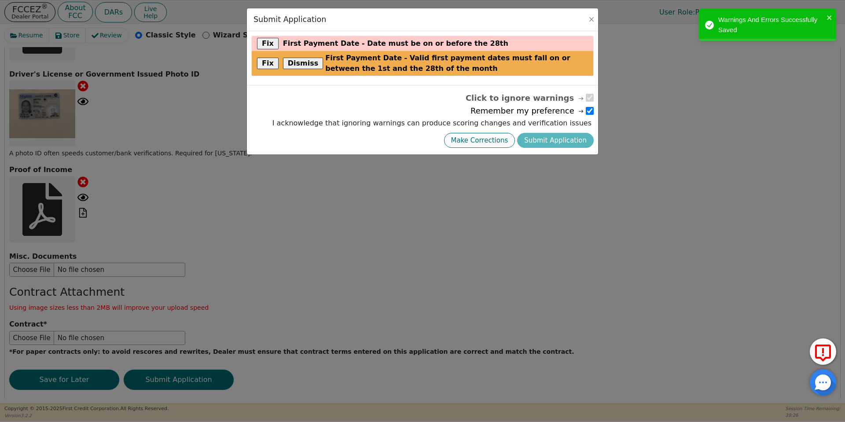
click at [498, 143] on button "Make Corrections" at bounding box center [479, 140] width 71 height 15
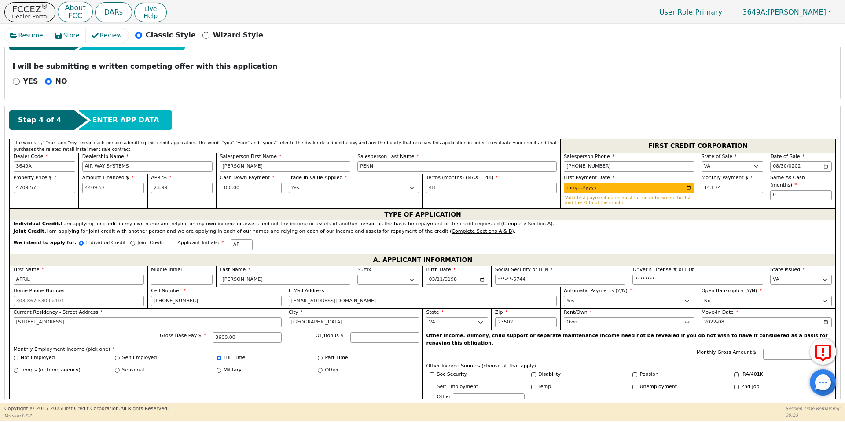
scroll to position [304, 0]
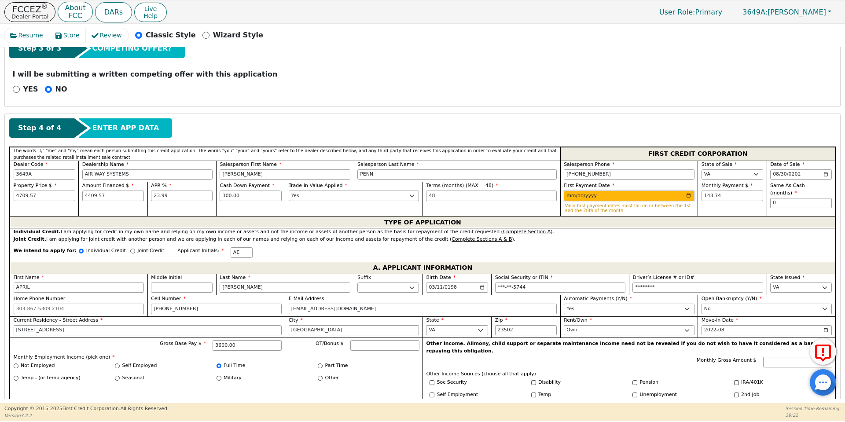
click at [606, 194] on input "[DATE]" at bounding box center [629, 196] width 131 height 11
click at [687, 195] on input "[DATE]" at bounding box center [629, 196] width 131 height 11
type input "[DATE]"
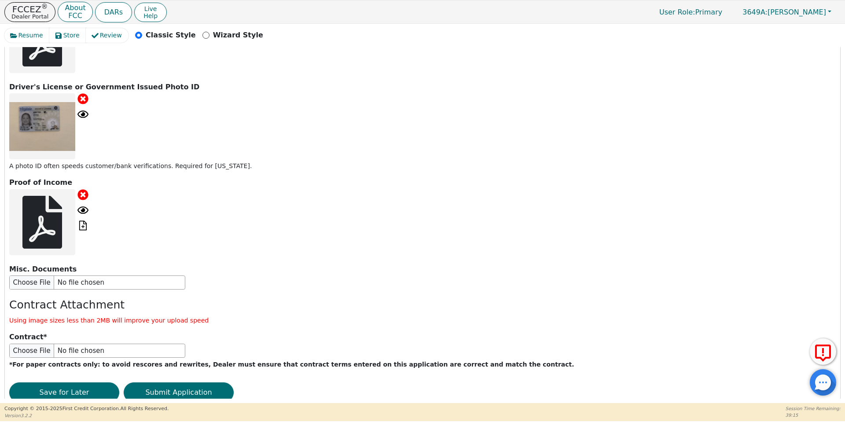
scroll to position [1127, 0]
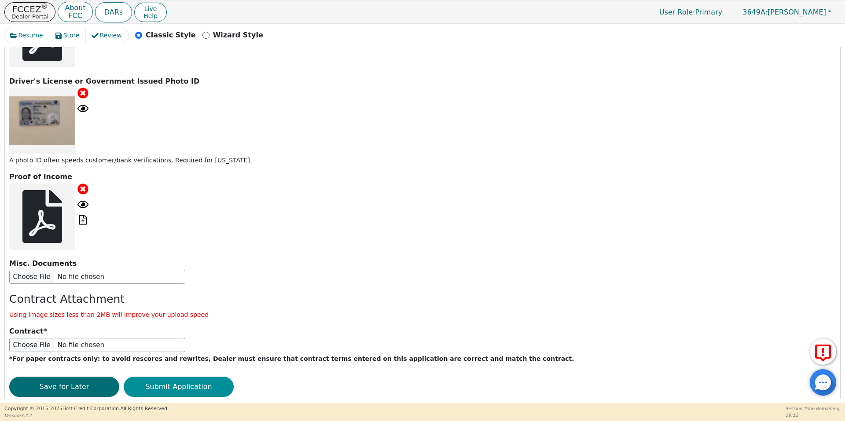
click at [198, 377] on button "Submit Application" at bounding box center [179, 387] width 110 height 20
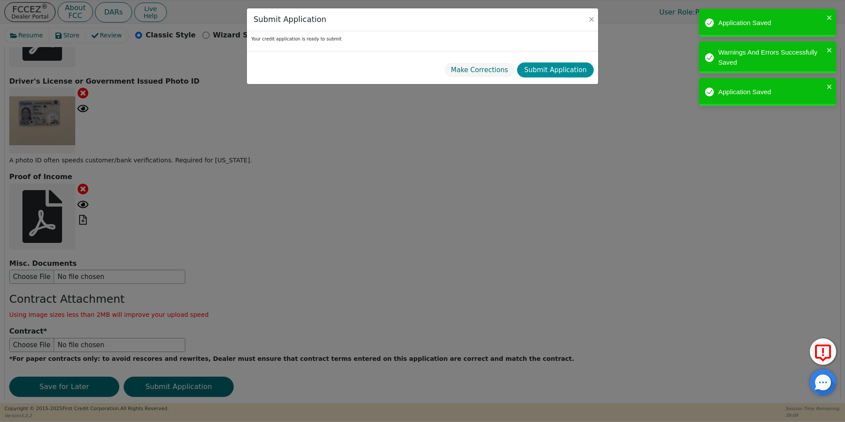
click at [544, 66] on button "Submit Application" at bounding box center [555, 69] width 77 height 15
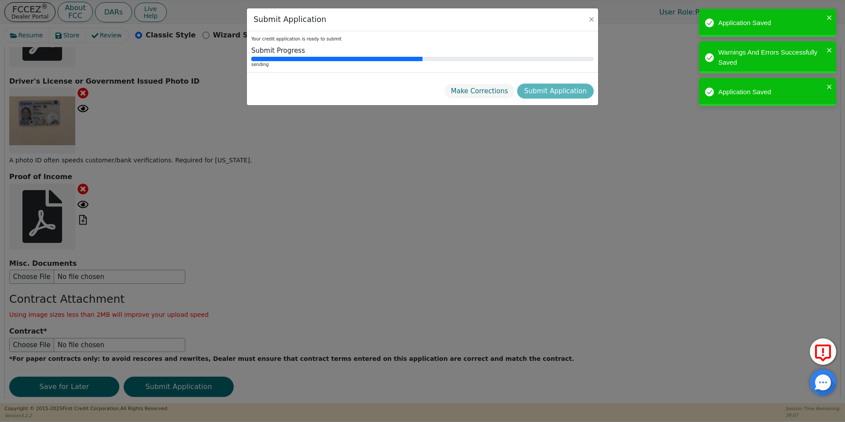
radio input "false"
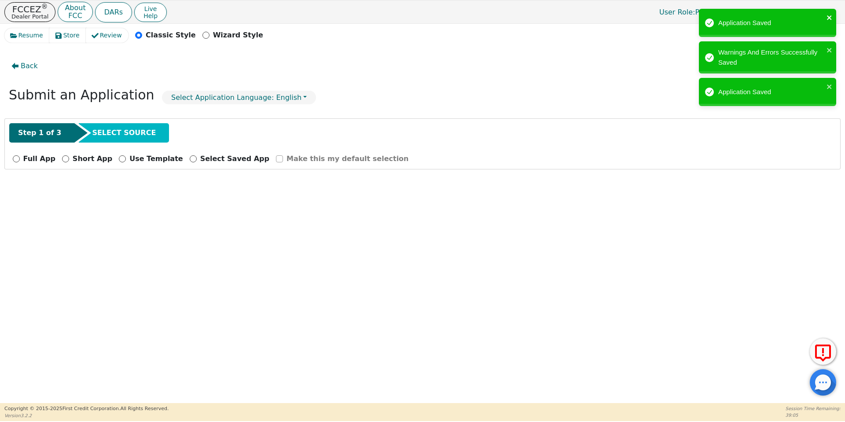
click at [830, 18] on icon "close" at bounding box center [829, 17] width 4 height 4
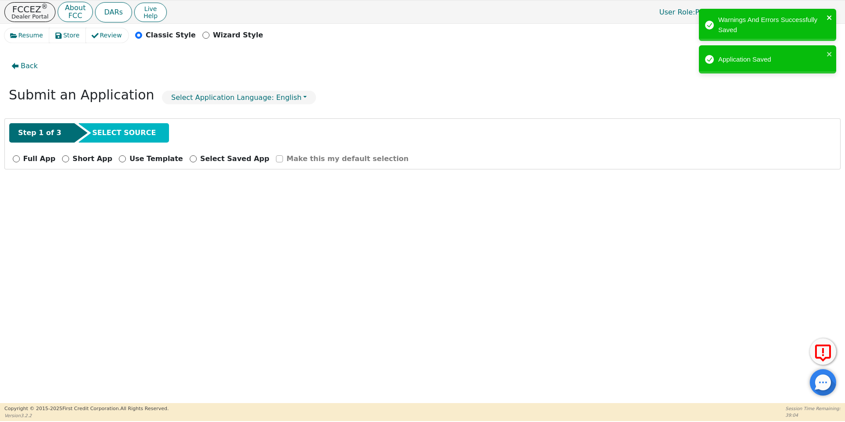
click at [827, 53] on div "Application Saved Warnings And Errors Successfully Saved Application Saved" at bounding box center [767, 43] width 141 height 73
click at [830, 18] on icon "close" at bounding box center [829, 17] width 4 height 4
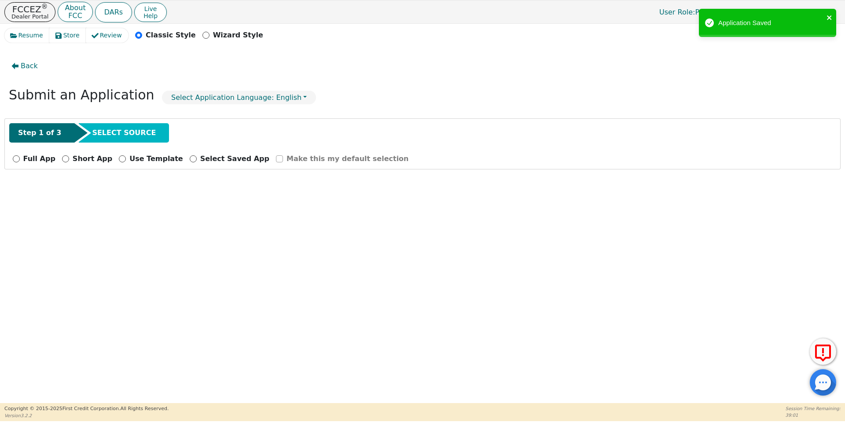
click at [830, 16] on icon "close" at bounding box center [830, 17] width 6 height 7
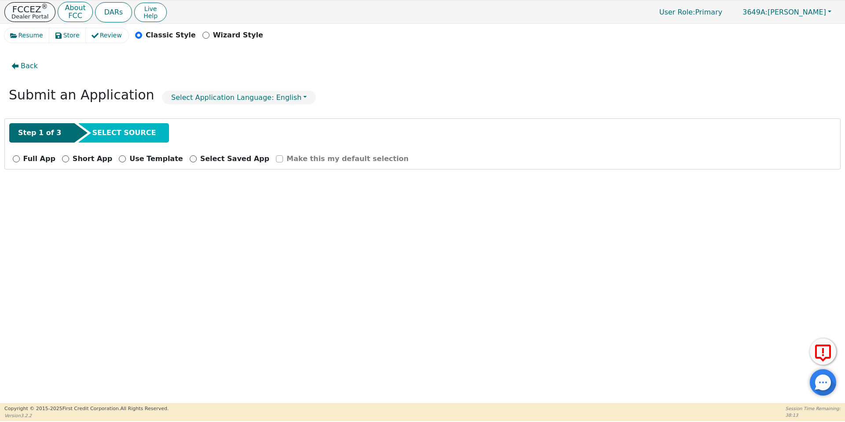
click at [42, 14] on p "Dealer Portal" at bounding box center [29, 17] width 37 height 6
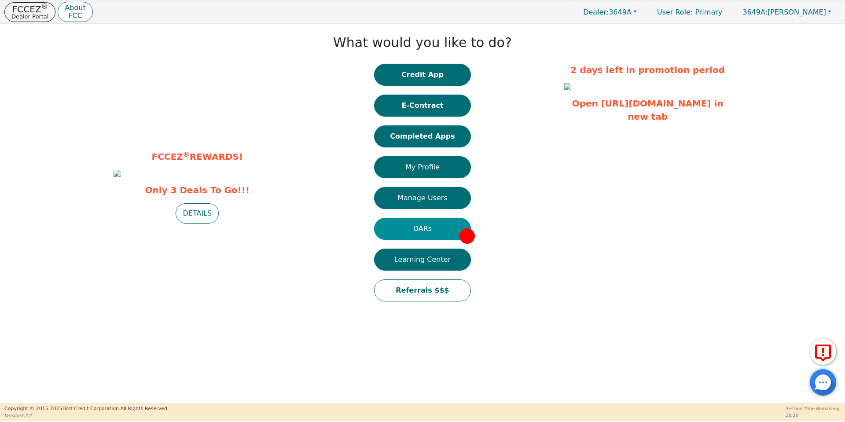
click at [438, 226] on button "DARs" at bounding box center [422, 229] width 97 height 22
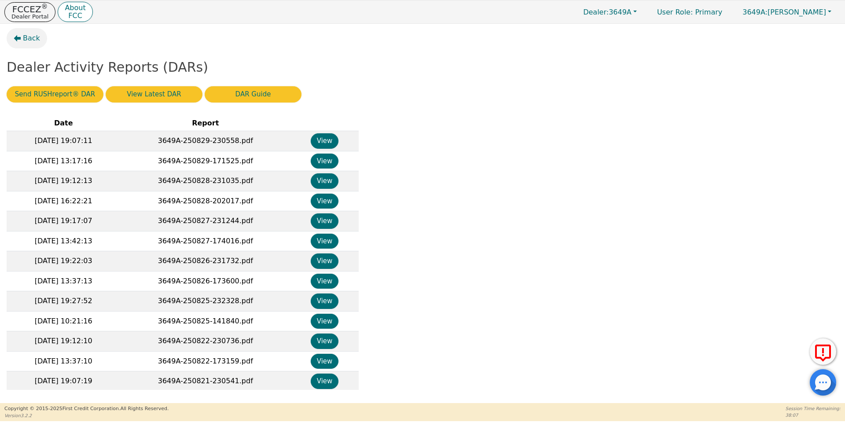
click at [19, 36] on icon "button" at bounding box center [17, 38] width 7 height 7
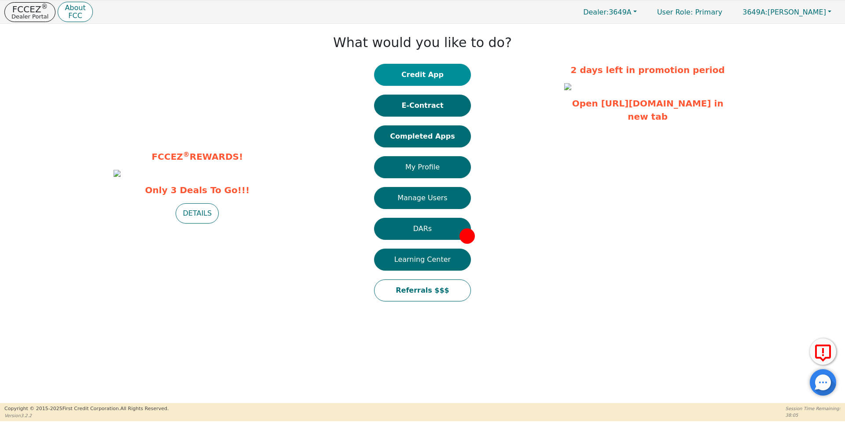
click at [437, 74] on button "Credit App" at bounding box center [422, 75] width 97 height 22
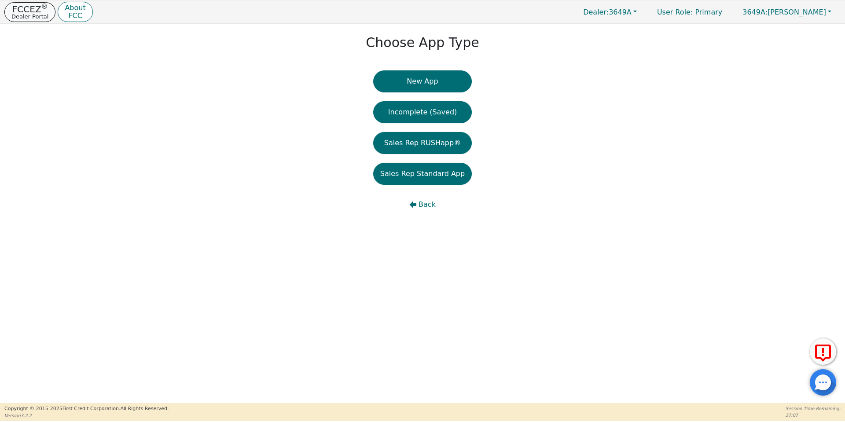
click at [36, 16] on p "Dealer Portal" at bounding box center [29, 17] width 37 height 6
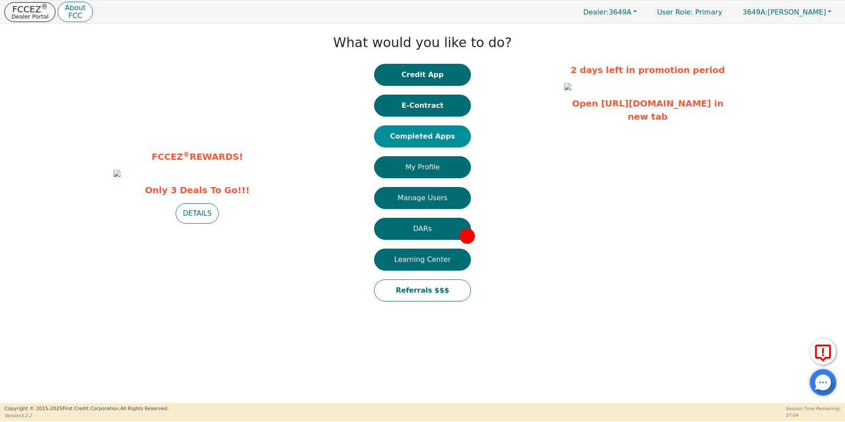
click at [456, 137] on button "Completed Apps" at bounding box center [422, 136] width 97 height 22
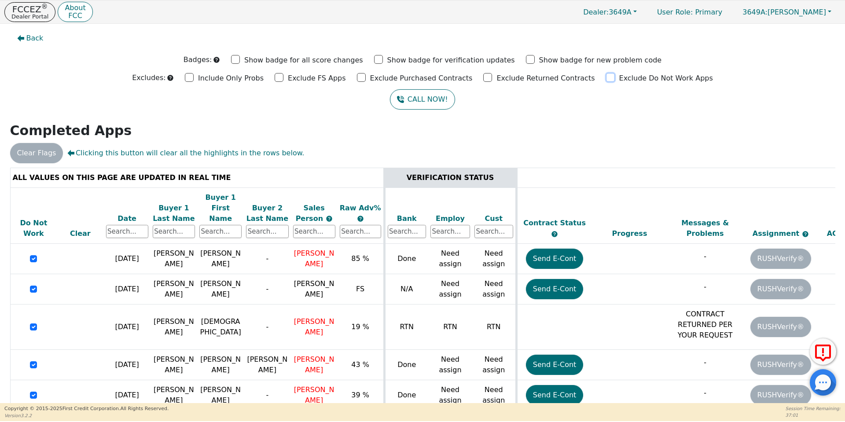
click at [606, 77] on input "Exclude Do Not Work Apps" at bounding box center [610, 77] width 9 height 9
checkbox input "true"
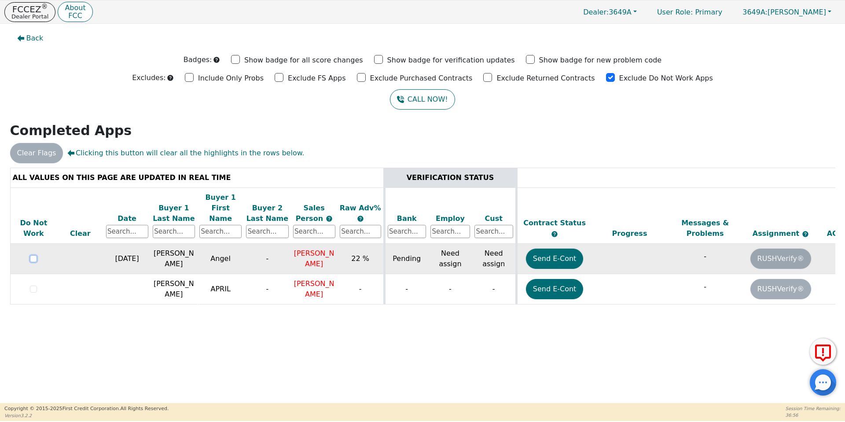
click at [33, 255] on input "checkbox" at bounding box center [33, 258] width 7 height 7
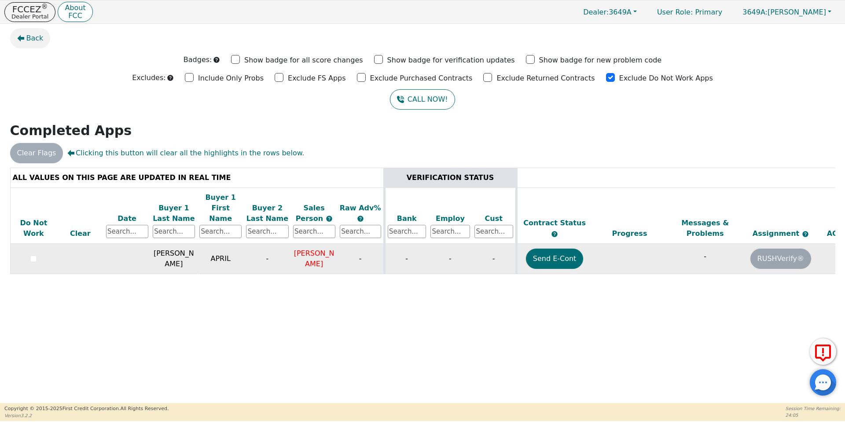
click at [29, 36] on span "Back" at bounding box center [34, 38] width 17 height 11
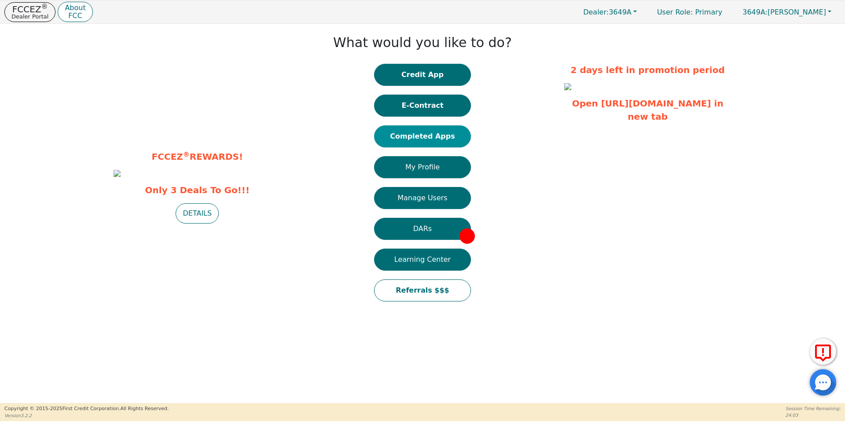
click at [423, 134] on button "Completed Apps" at bounding box center [422, 136] width 97 height 22
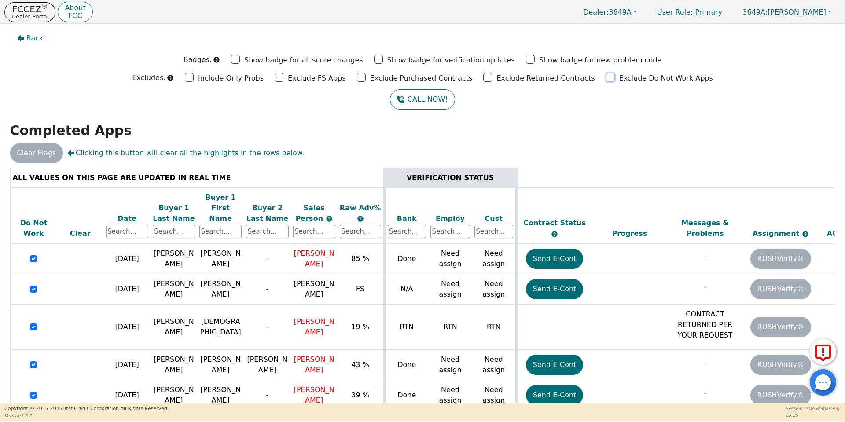
click at [606, 77] on input "Exclude Do Not Work Apps" at bounding box center [610, 77] width 9 height 9
checkbox input "true"
click at [606, 75] on input "Exclude Do Not Work Apps" at bounding box center [610, 77] width 9 height 9
checkbox input "true"
